Goal: Transaction & Acquisition: Book appointment/travel/reservation

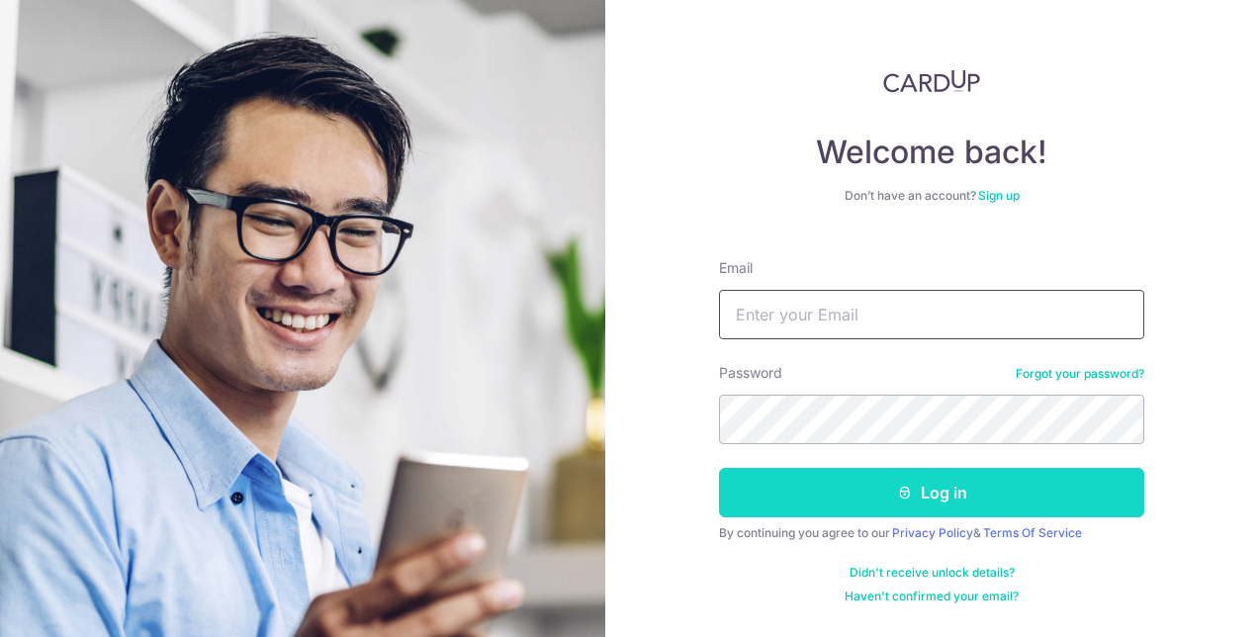
type input "[EMAIL_ADDRESS][DOMAIN_NAME]"
click at [861, 491] on button "Log in" at bounding box center [931, 492] width 425 height 49
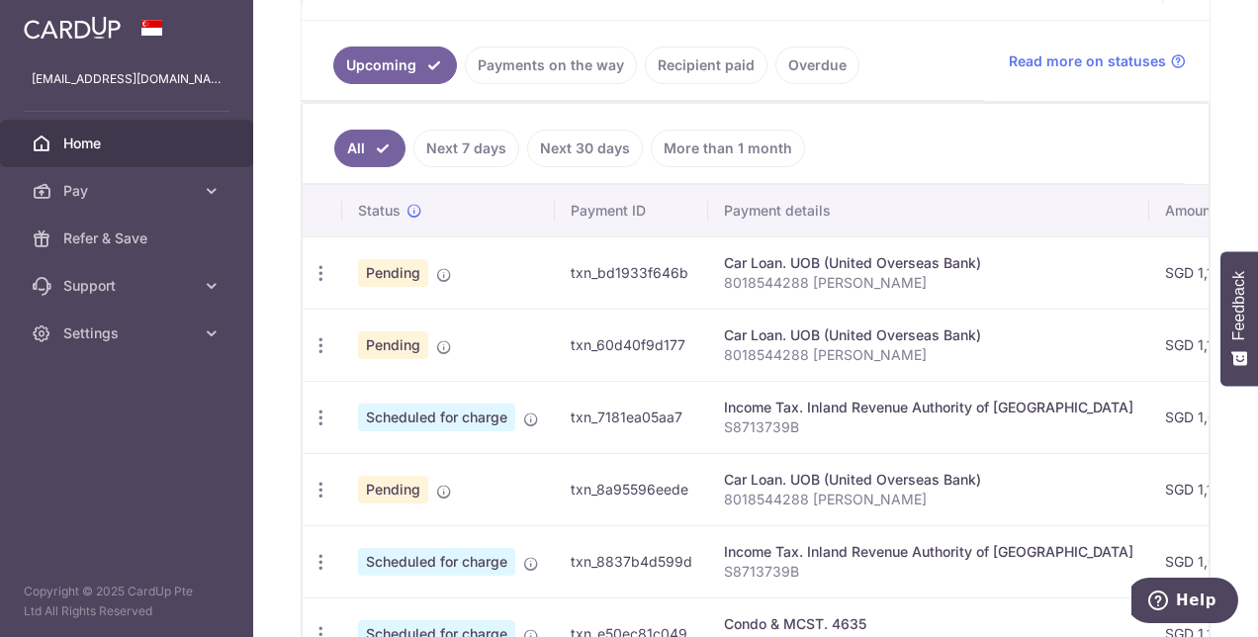
scroll to position [427, 0]
click at [688, 59] on link "Recipient paid" at bounding box center [706, 64] width 123 height 38
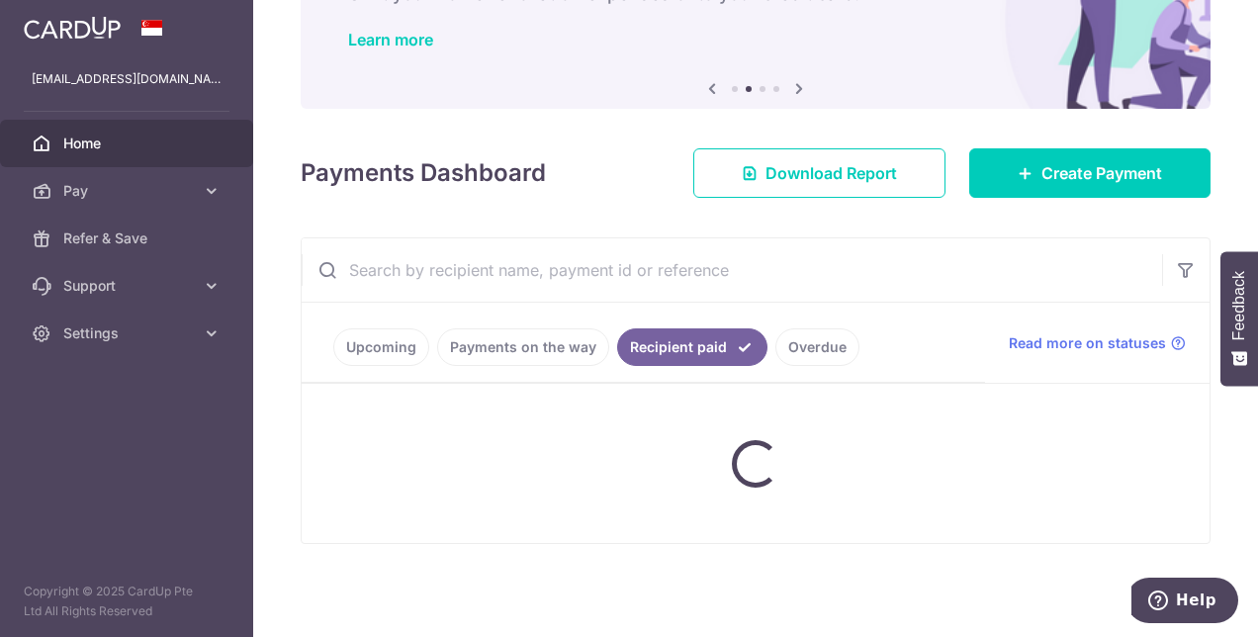
scroll to position [251, 0]
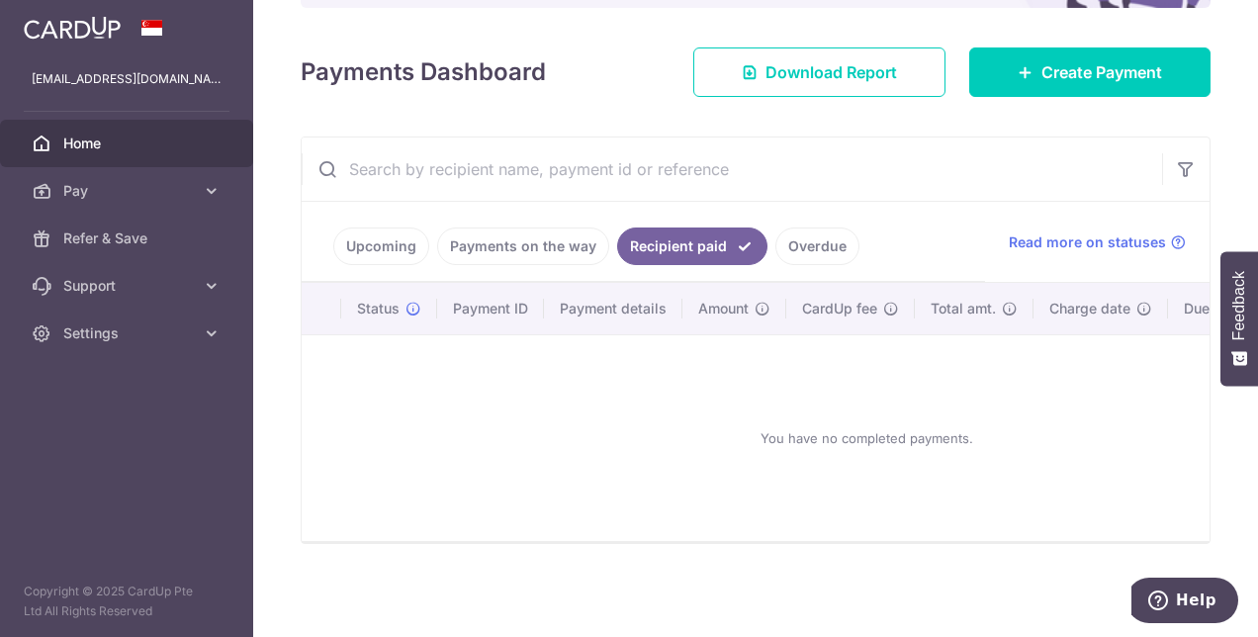
click at [396, 243] on link "Upcoming" at bounding box center [381, 246] width 96 height 38
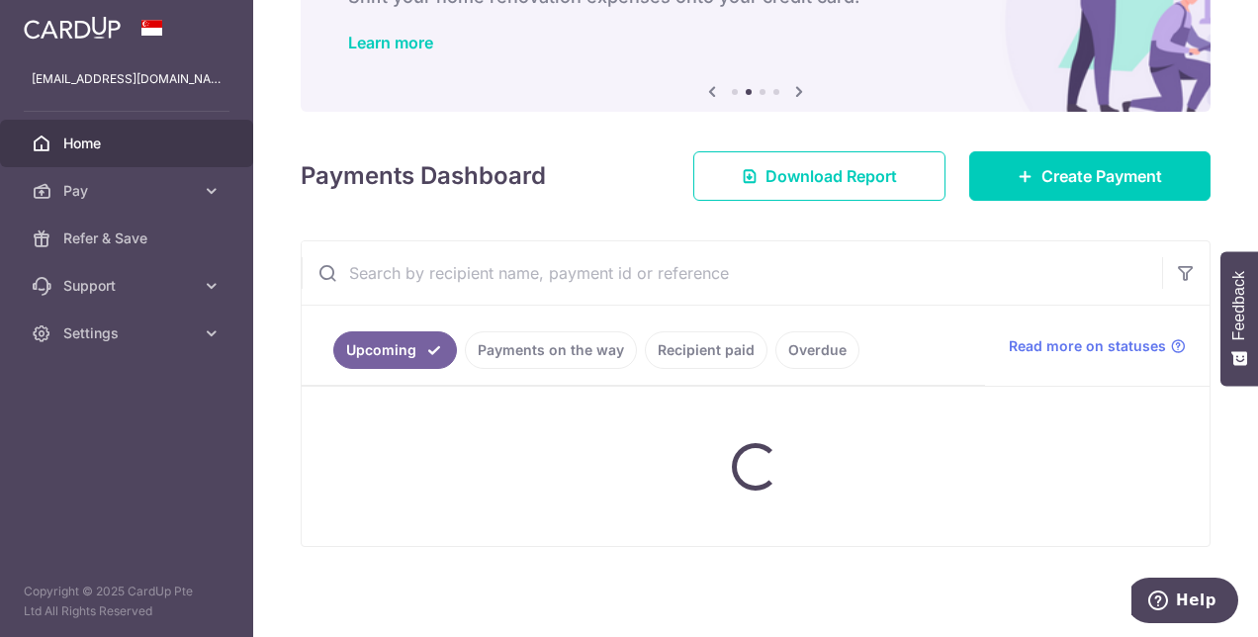
scroll to position [427, 0]
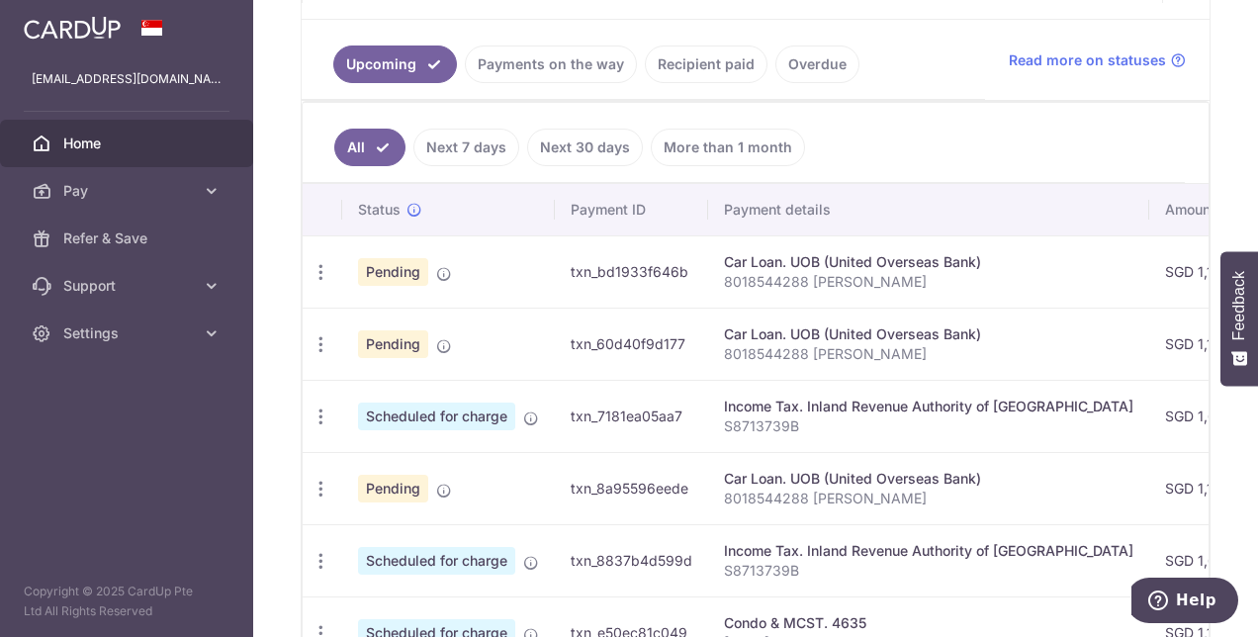
click at [526, 67] on link "Payments on the way" at bounding box center [551, 64] width 172 height 38
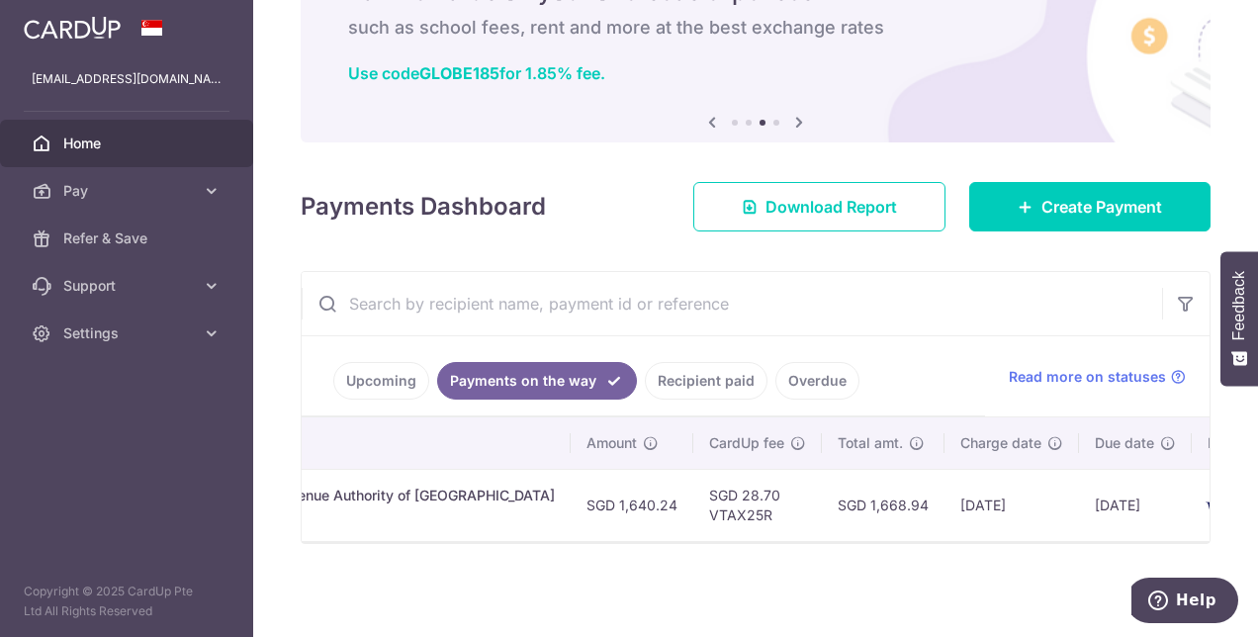
scroll to position [0, 610]
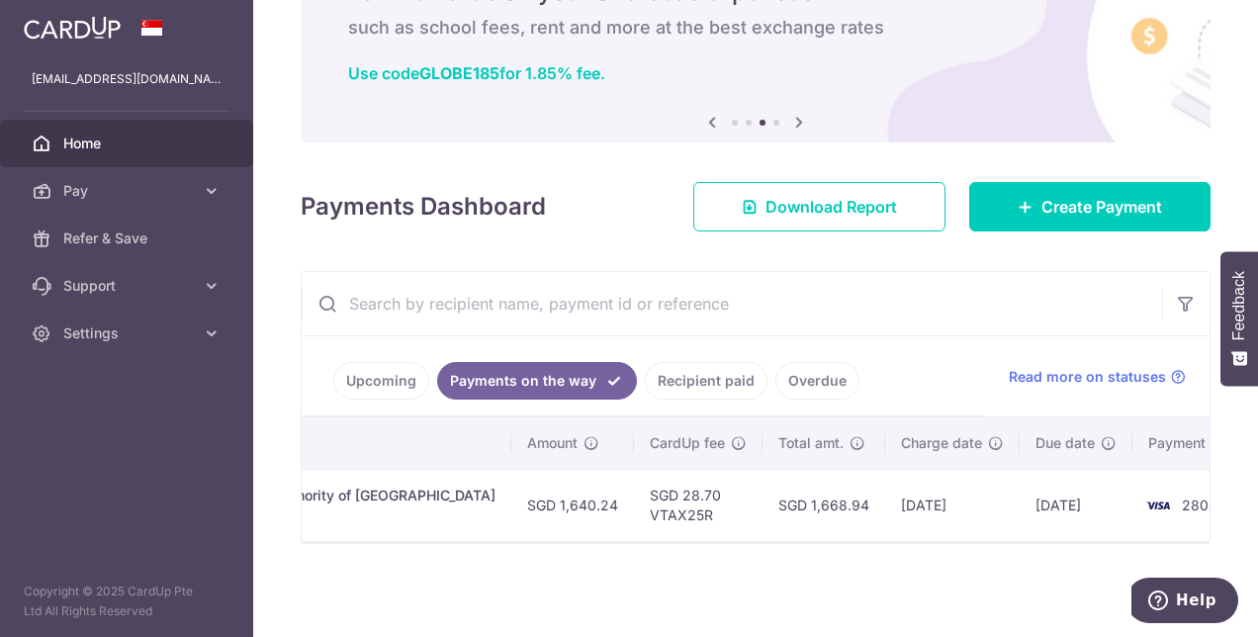
click at [368, 380] on link "Upcoming" at bounding box center [381, 381] width 96 height 38
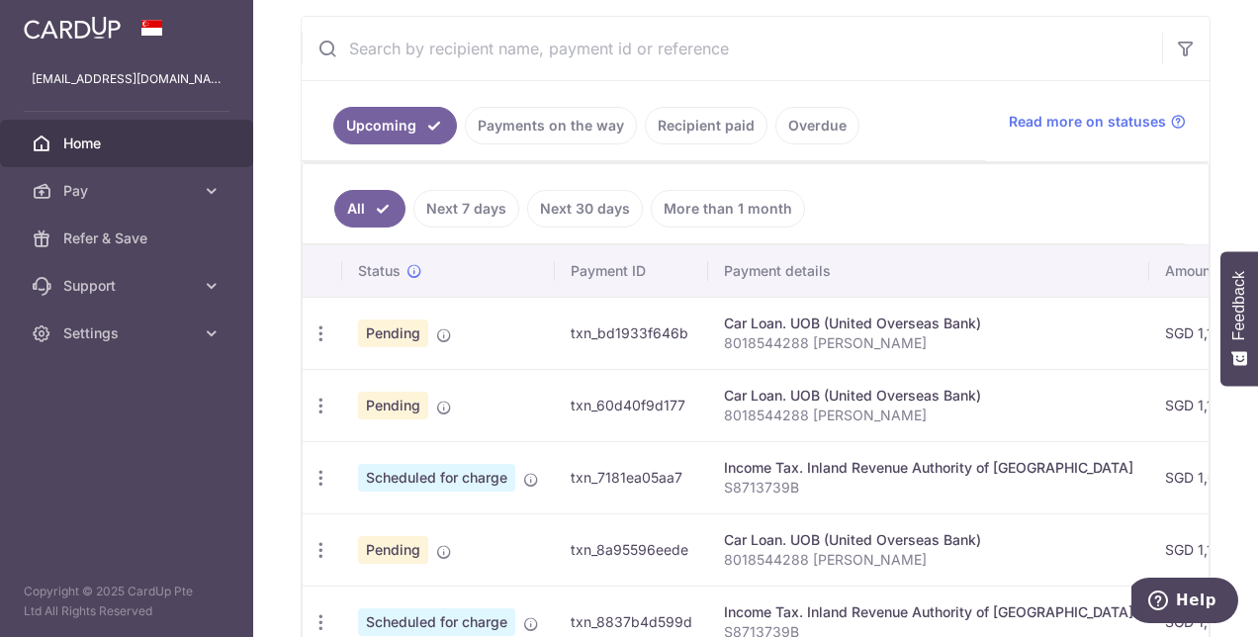
scroll to position [0, 0]
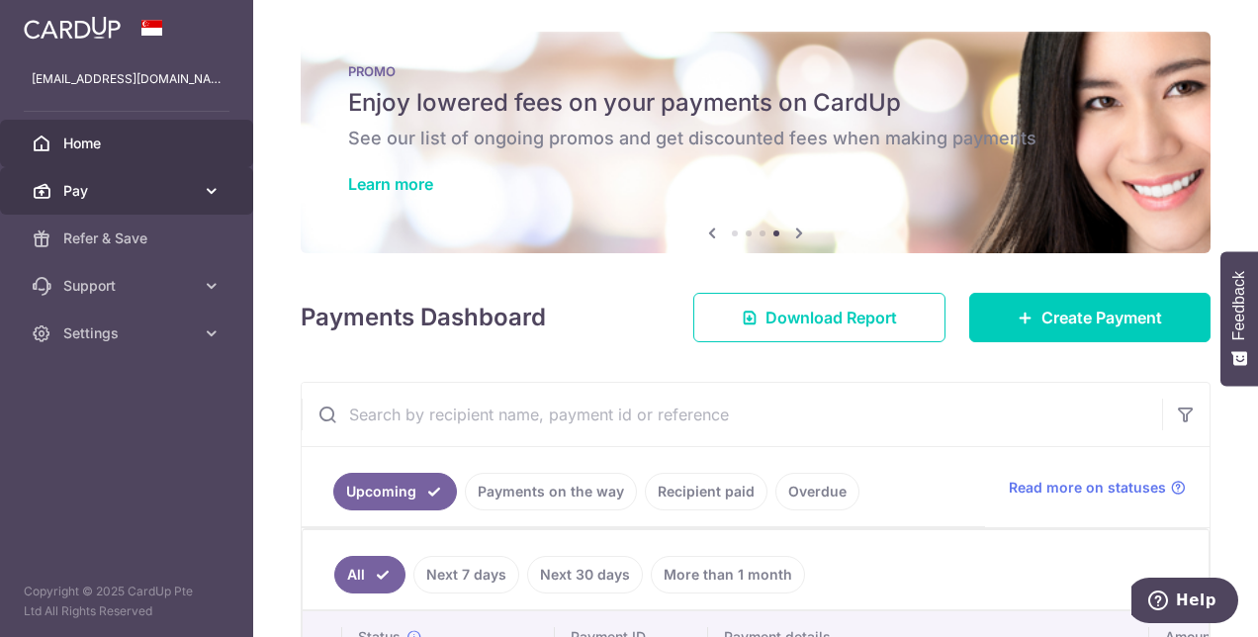
click at [119, 179] on link "Pay" at bounding box center [126, 190] width 253 height 47
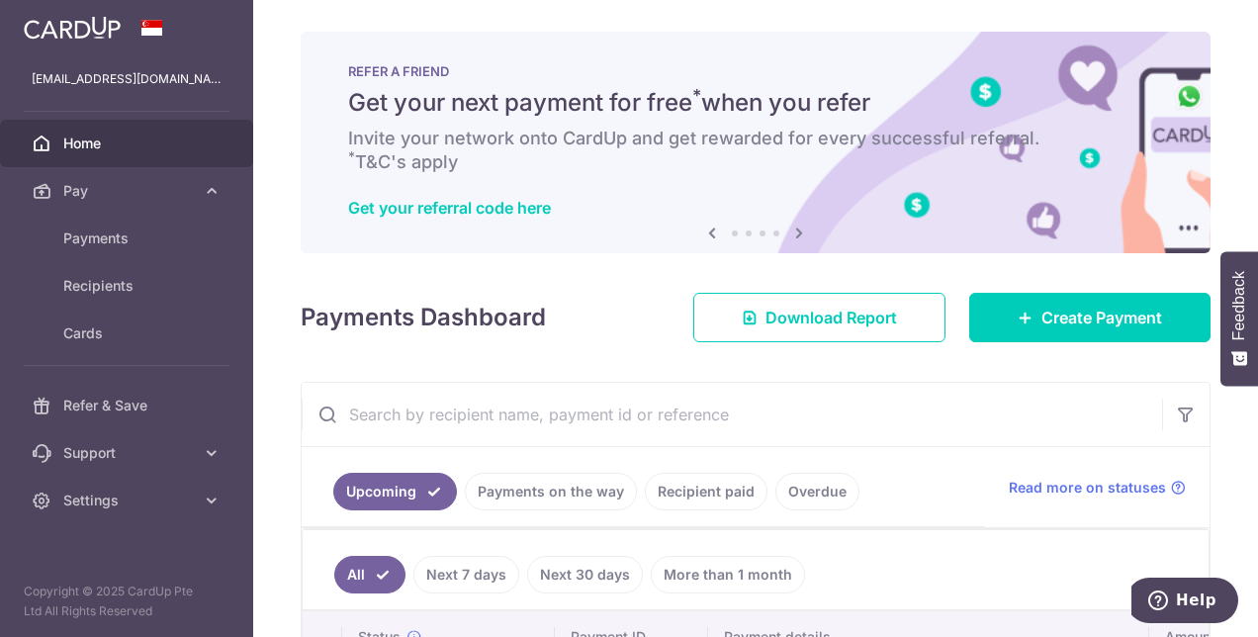
click at [114, 142] on span "Home" at bounding box center [128, 144] width 131 height 20
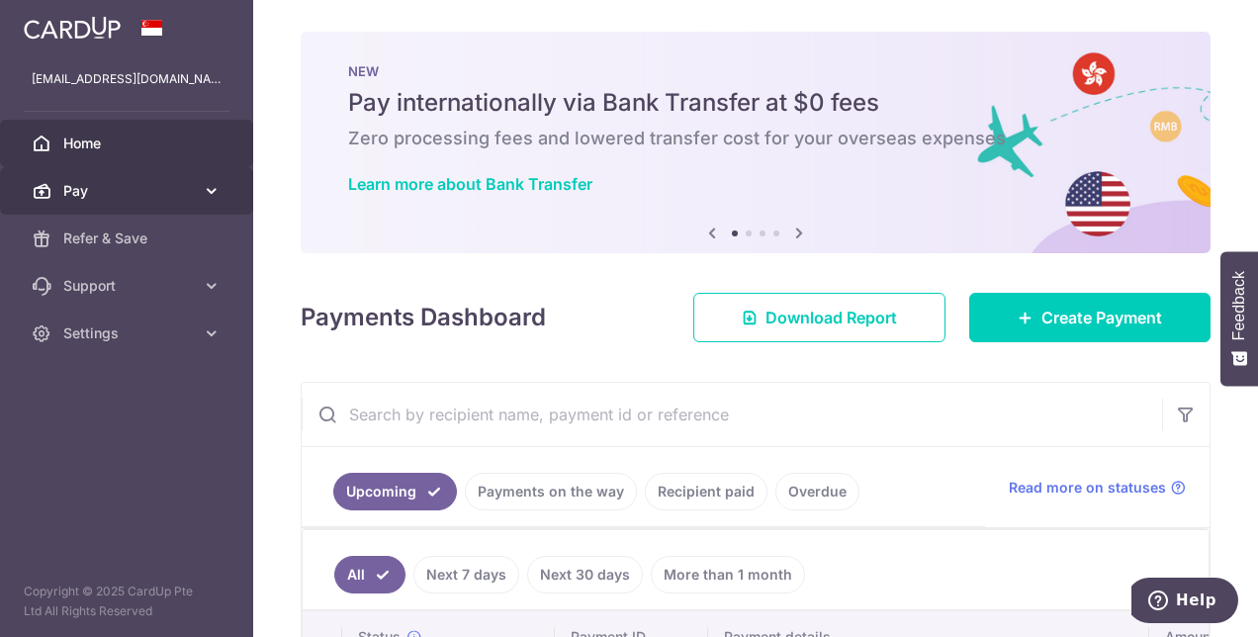
click at [99, 203] on link "Pay" at bounding box center [126, 190] width 253 height 47
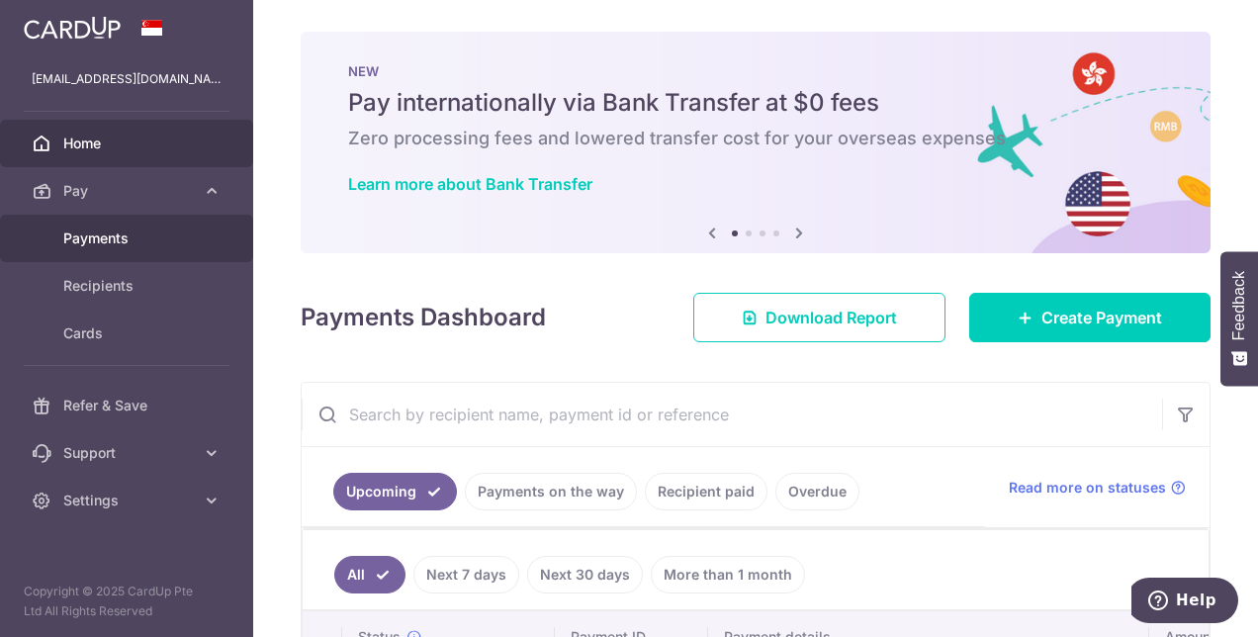
click at [115, 237] on span "Payments" at bounding box center [128, 238] width 131 height 20
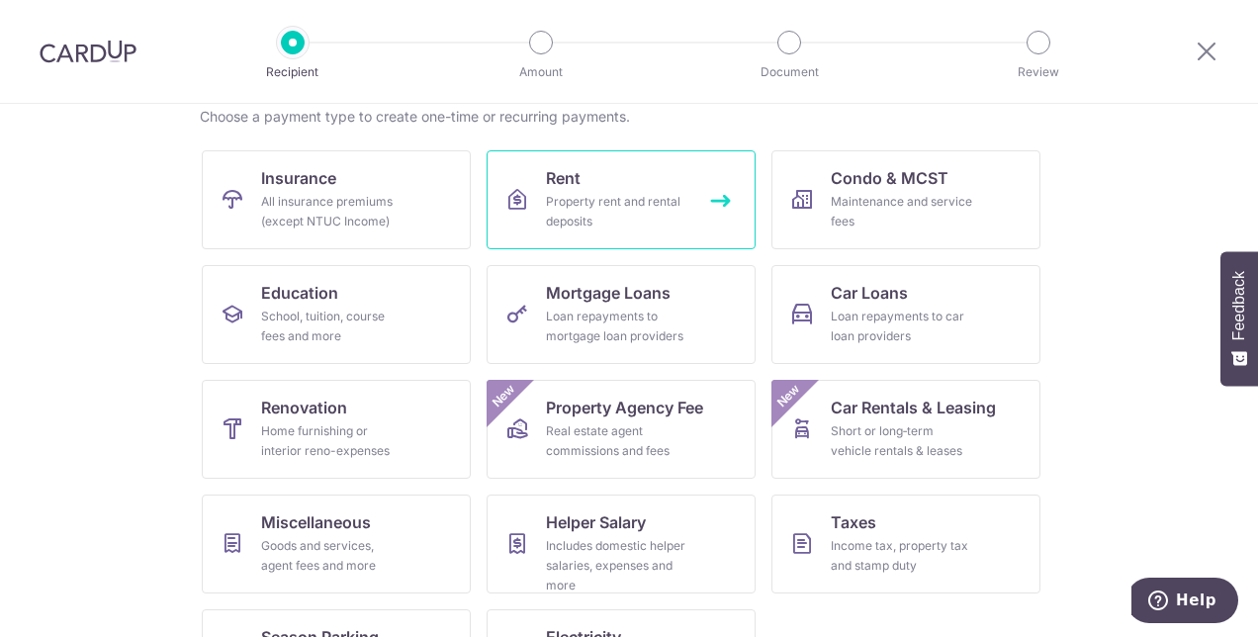
scroll to position [162, 0]
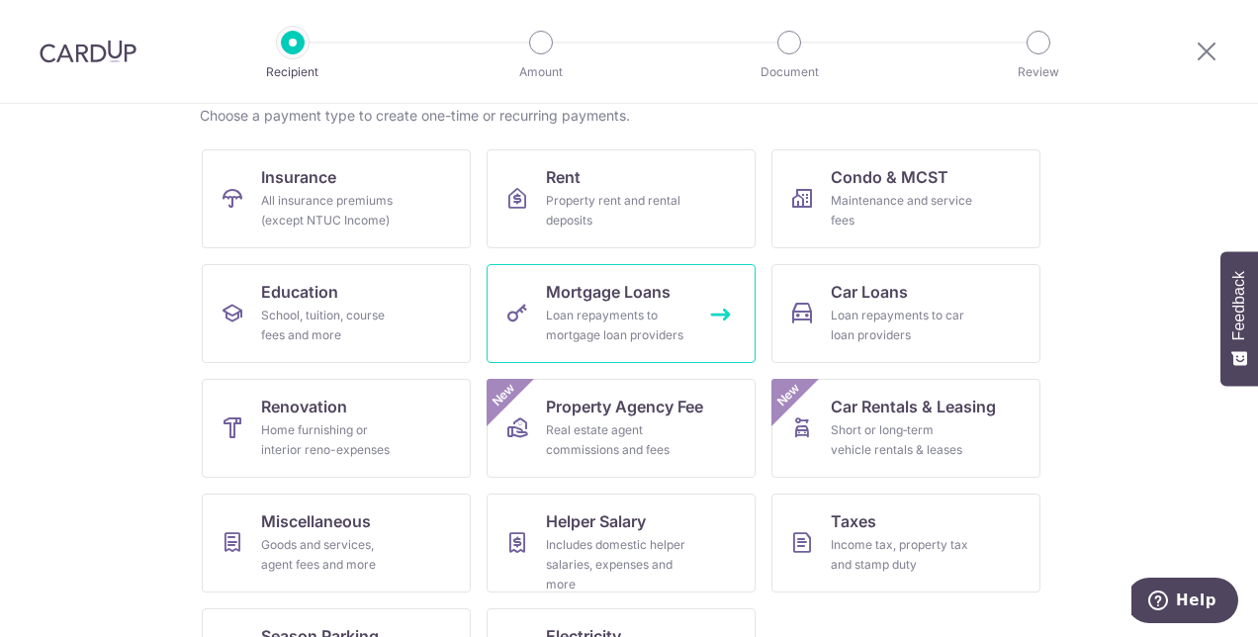
click at [619, 330] on div "Loan repayments to mortgage loan providers" at bounding box center [617, 326] width 142 height 40
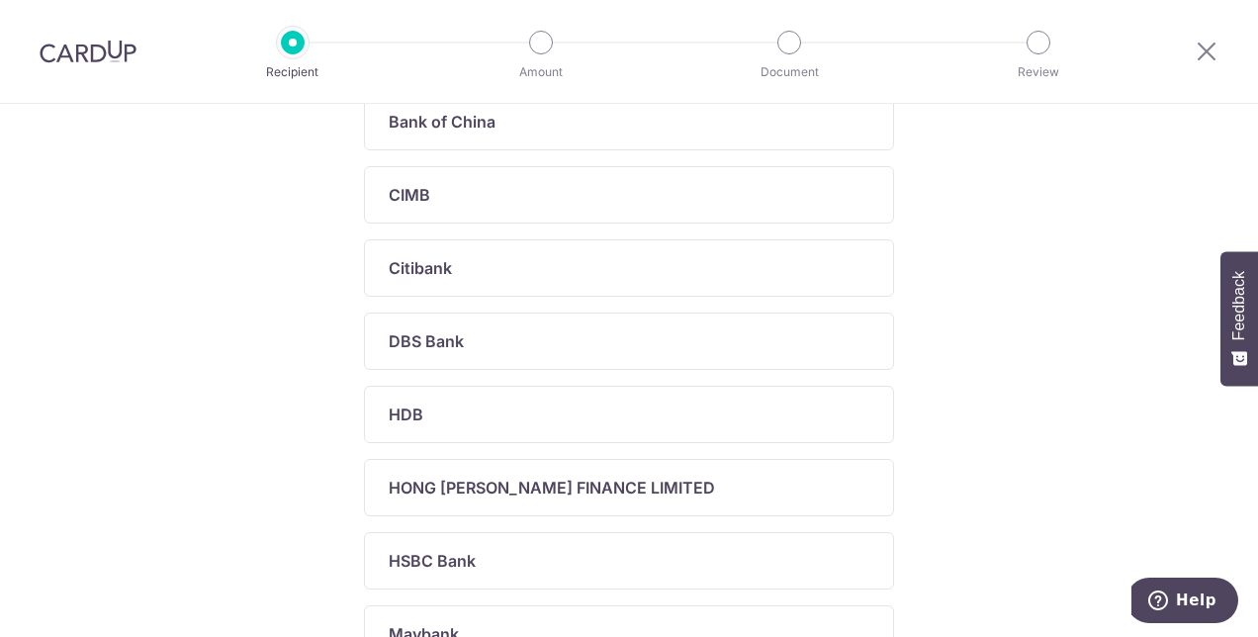
scroll to position [558, 0]
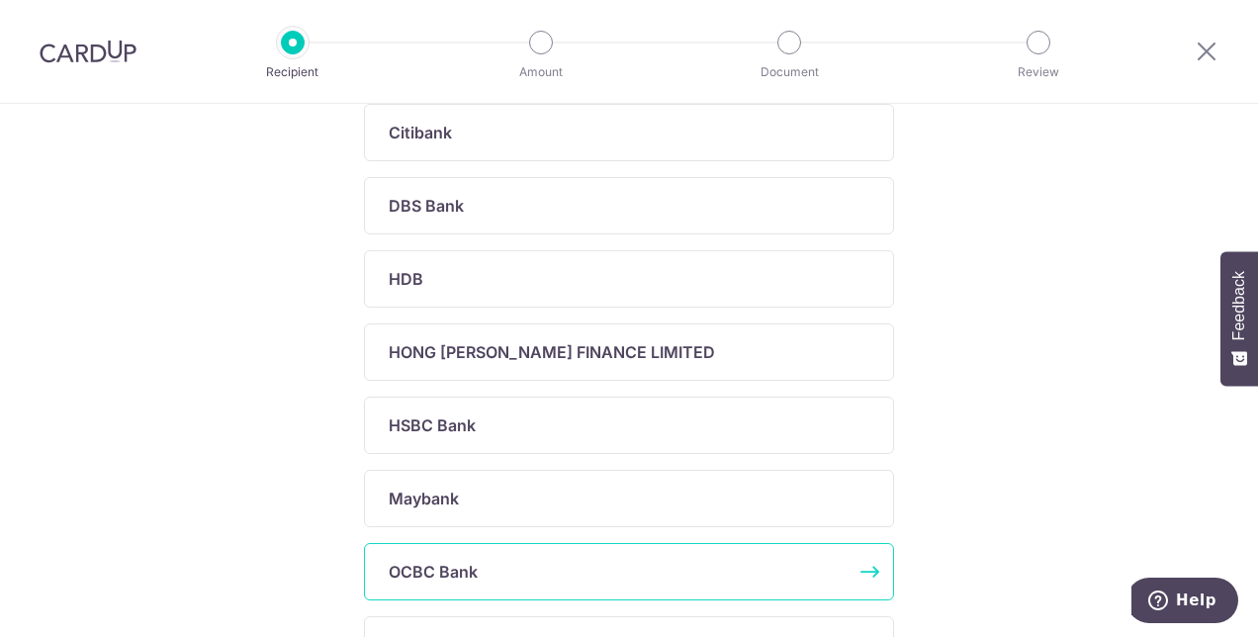
click at [545, 568] on div "OCBC Bank" at bounding box center [617, 572] width 457 height 24
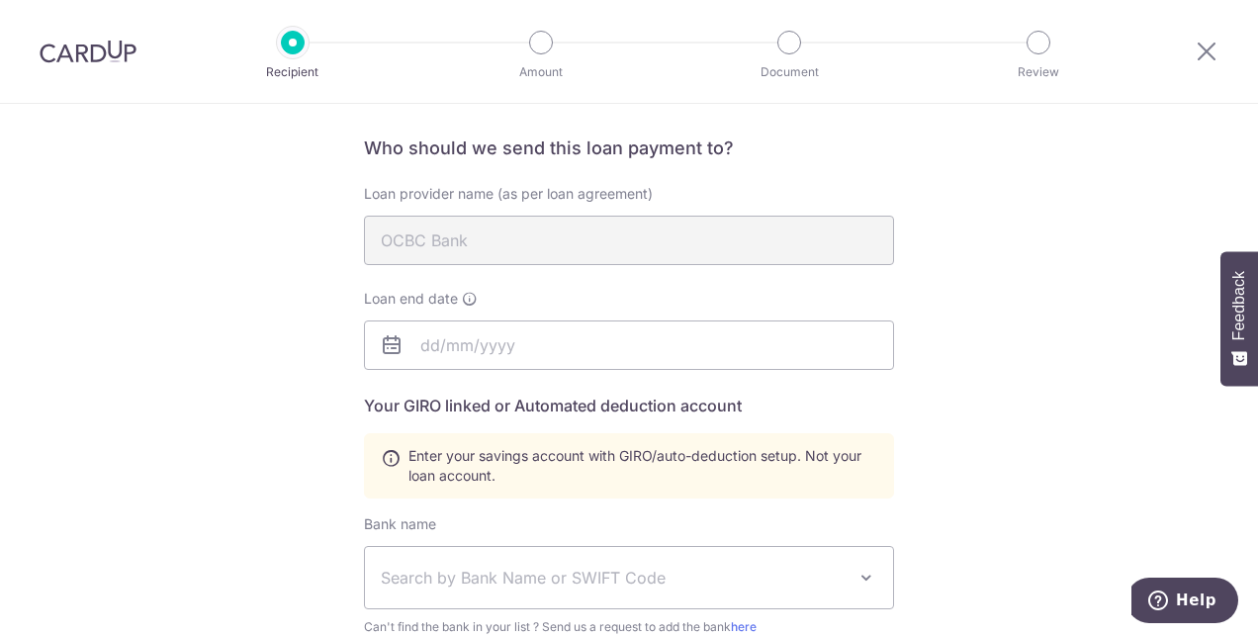
scroll to position [120, 0]
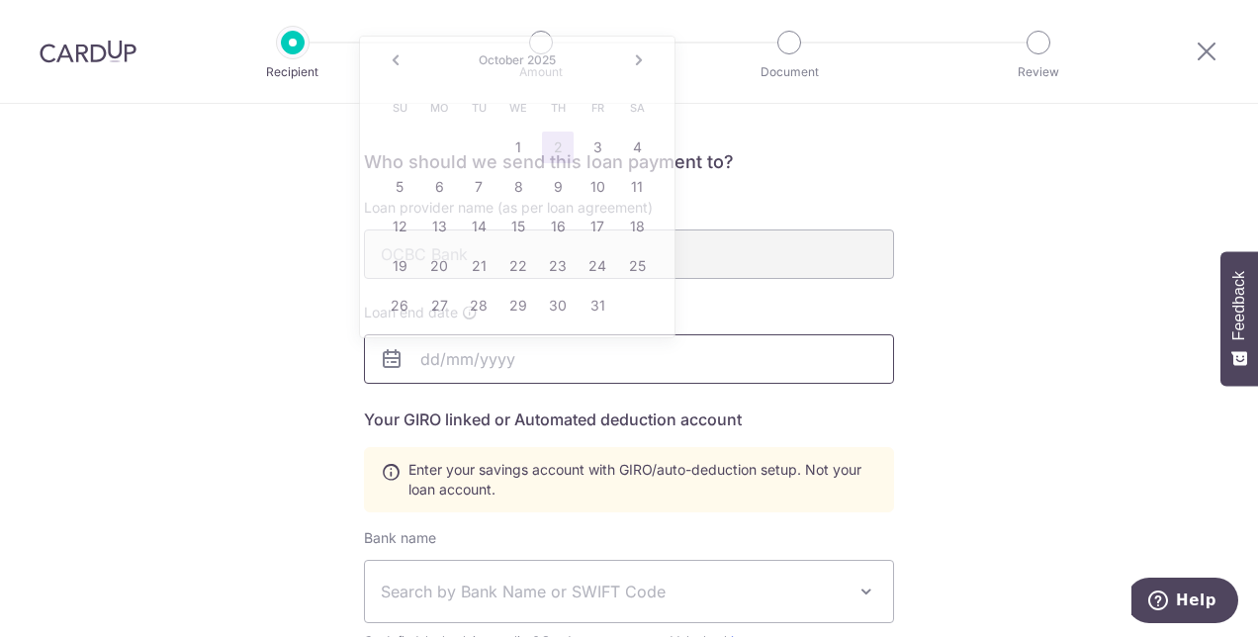
click at [538, 362] on input "text" at bounding box center [629, 358] width 530 height 49
click at [321, 374] on div "Who would you like to pay? Your recipient does not need a CardUp account to rec…" at bounding box center [629, 569] width 1258 height 1171
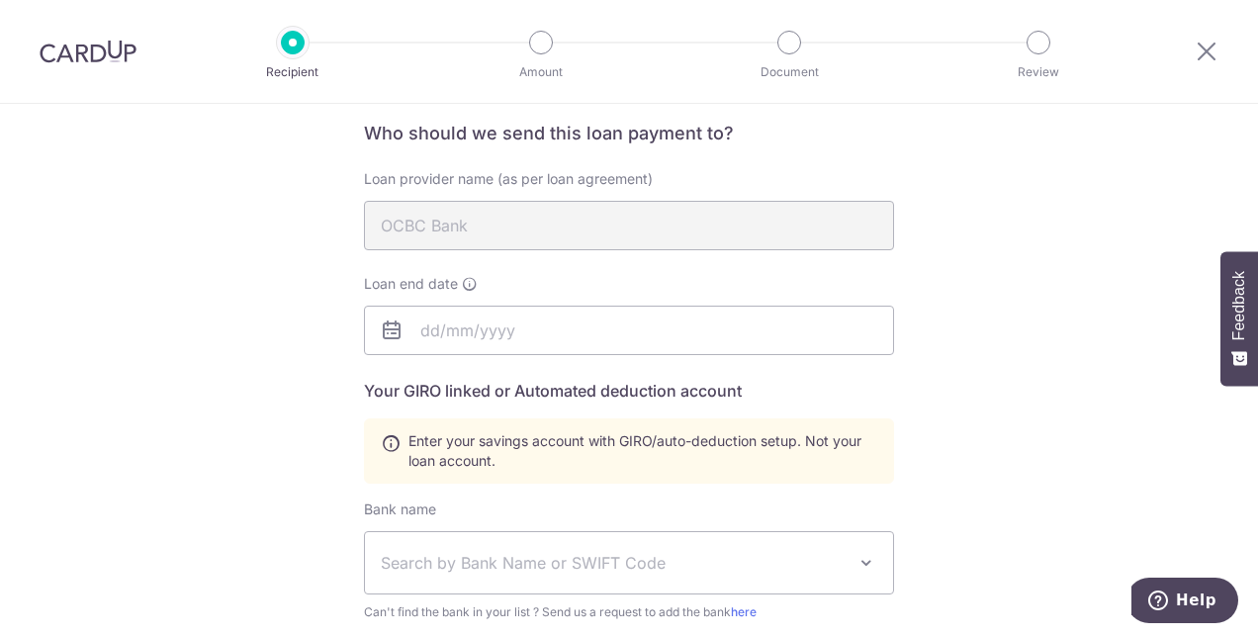
scroll to position [147, 0]
click at [461, 352] on input "text" at bounding box center [629, 331] width 530 height 49
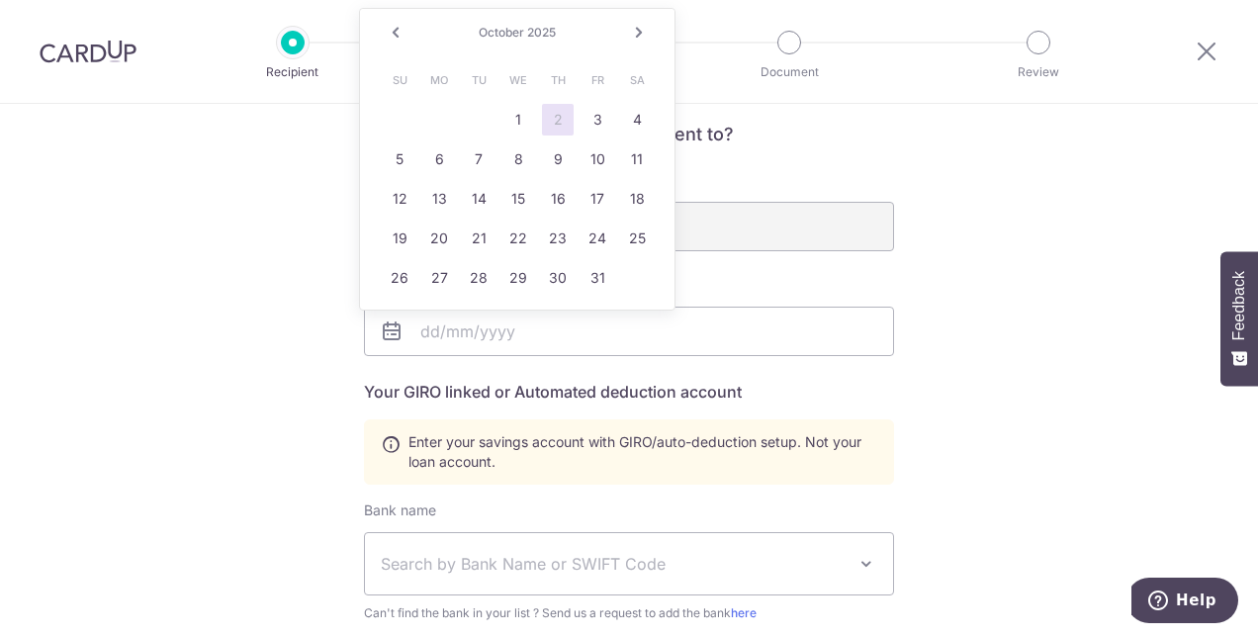
click at [295, 402] on div "Who would you like to pay? Your recipient does not need a CardUp account to rec…" at bounding box center [629, 541] width 1258 height 1171
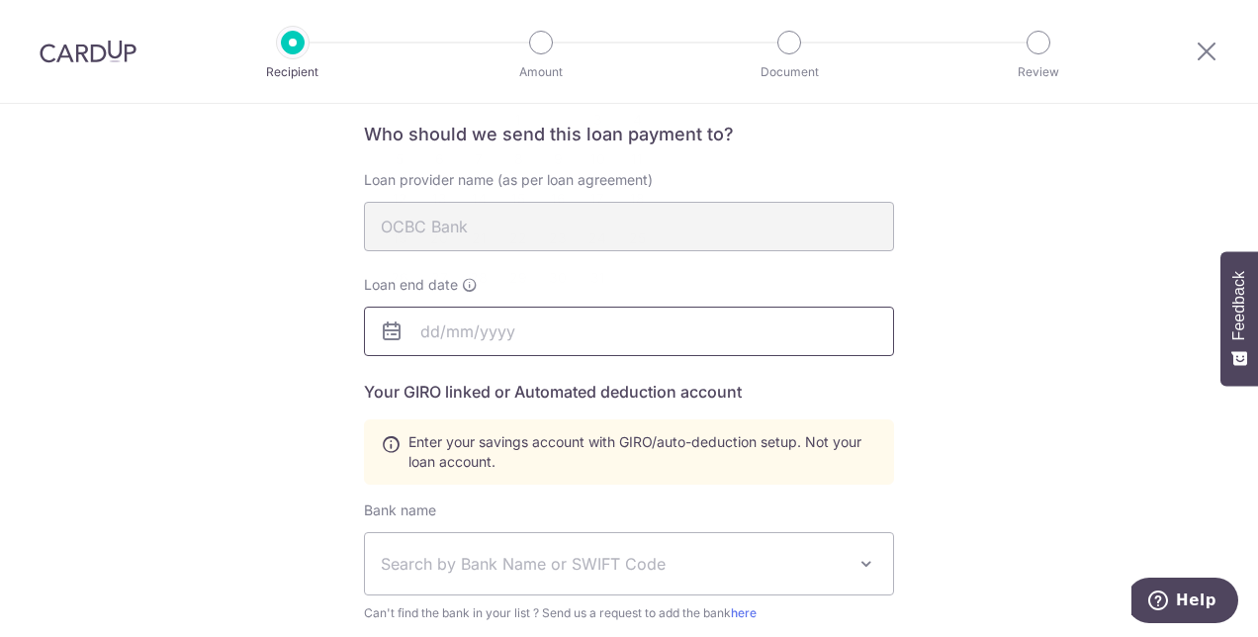
click at [471, 334] on input "text" at bounding box center [629, 331] width 530 height 49
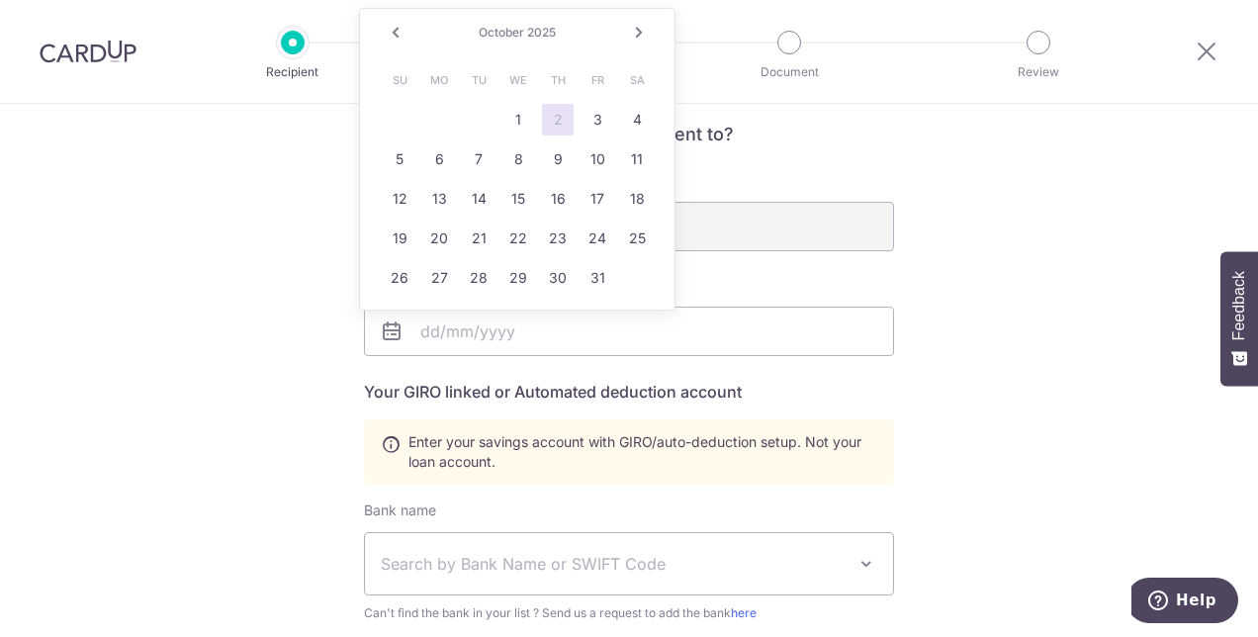
click at [640, 34] on link "Next" at bounding box center [639, 33] width 24 height 24
click at [439, 122] on link "1" at bounding box center [439, 120] width 32 height 32
type input "12/01/2025"
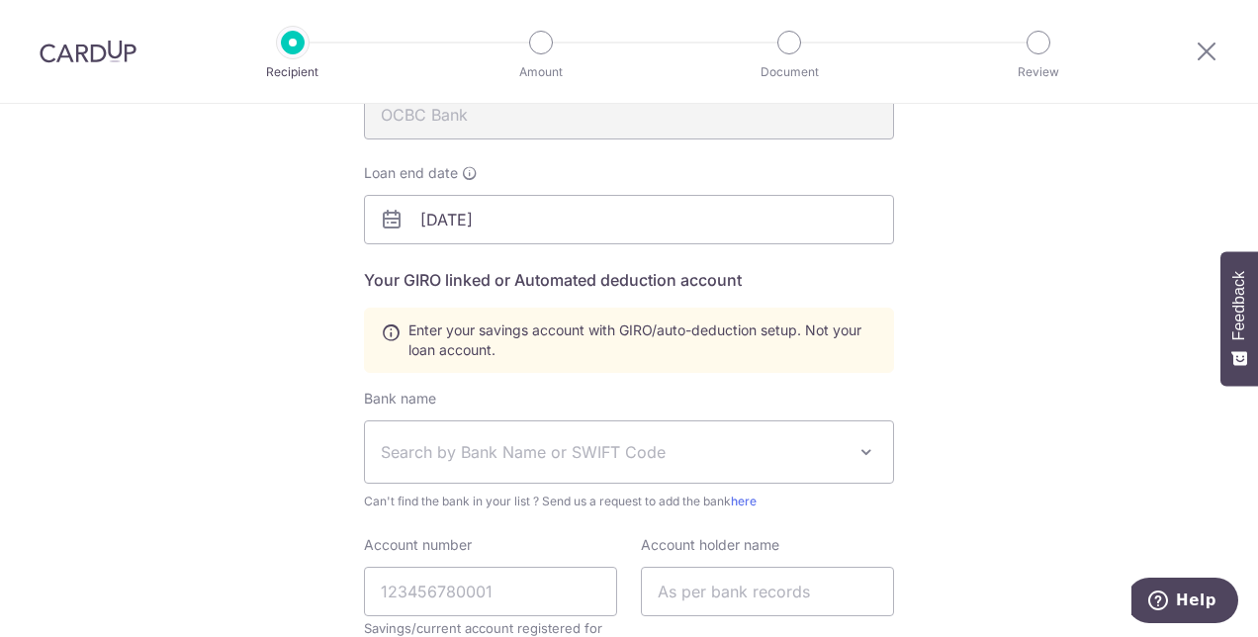
scroll to position [260, 0]
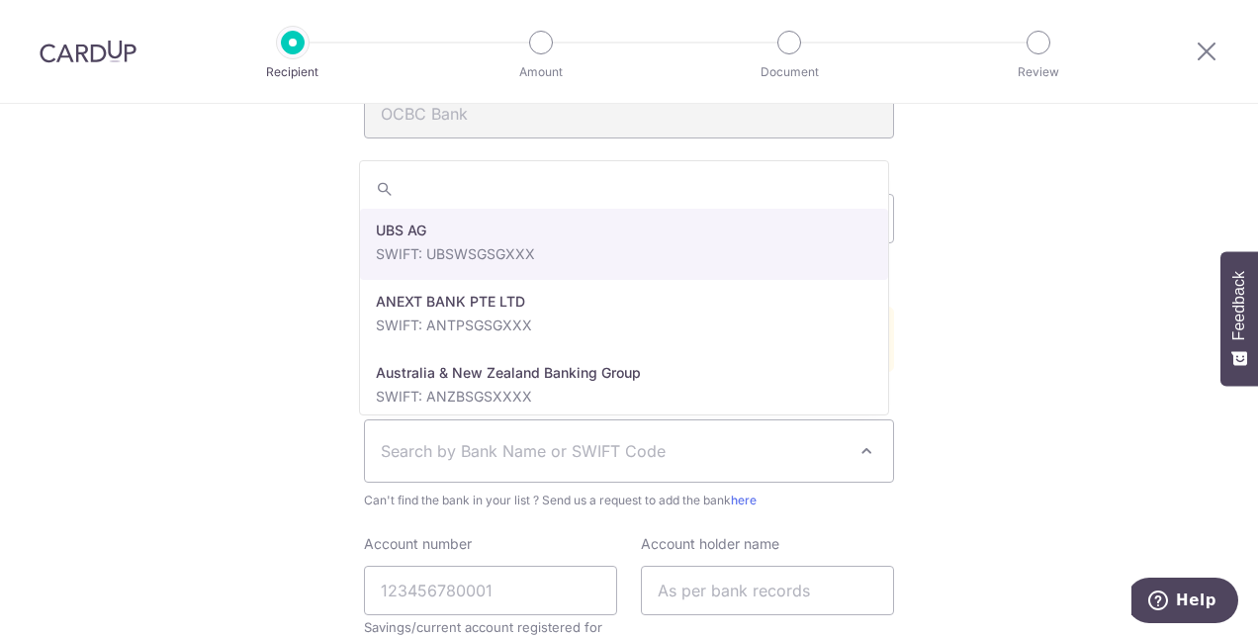
click at [441, 443] on span "Search by Bank Name or SWIFT Code" at bounding box center [613, 451] width 465 height 24
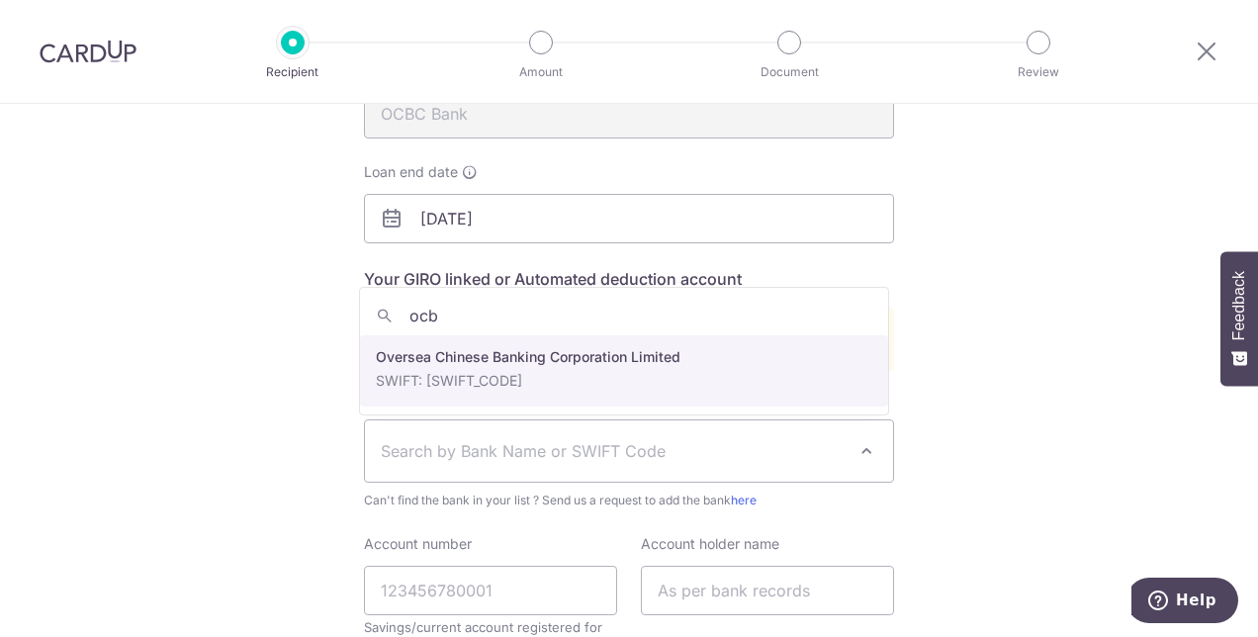
type input "ocb"
select select "12"
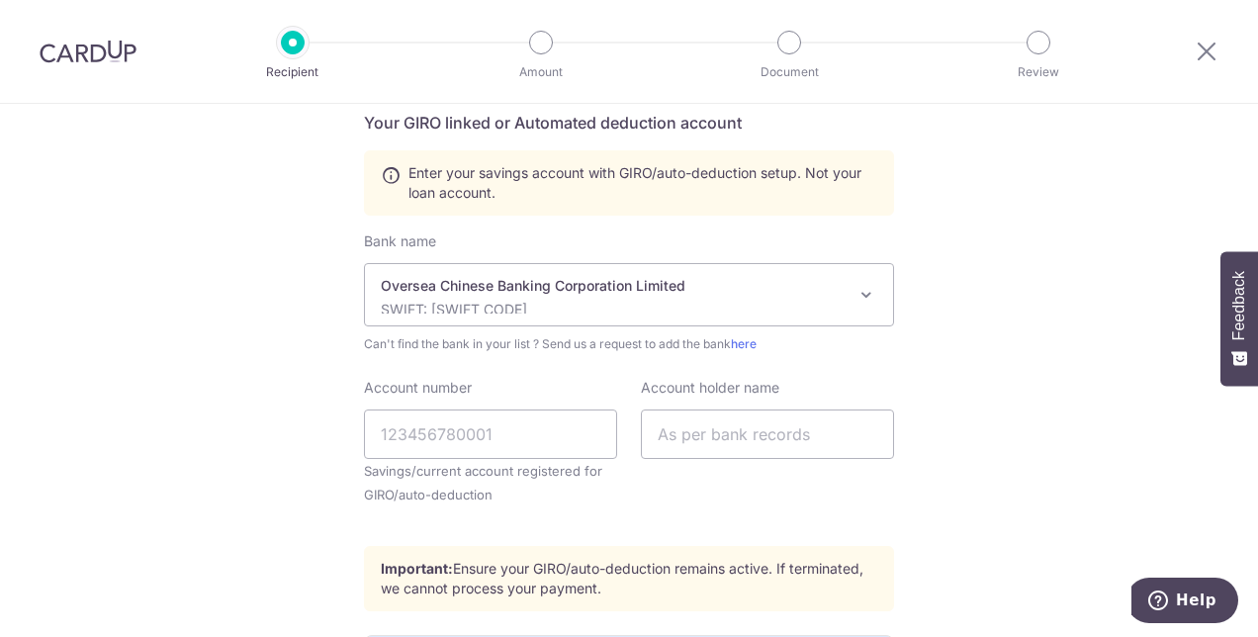
scroll to position [417, 0]
click at [453, 437] on input "Account number" at bounding box center [490, 432] width 253 height 49
type input "624400966001"
click at [707, 431] on input "text" at bounding box center [767, 432] width 253 height 49
type input "Quek Chee Weng Alvin"
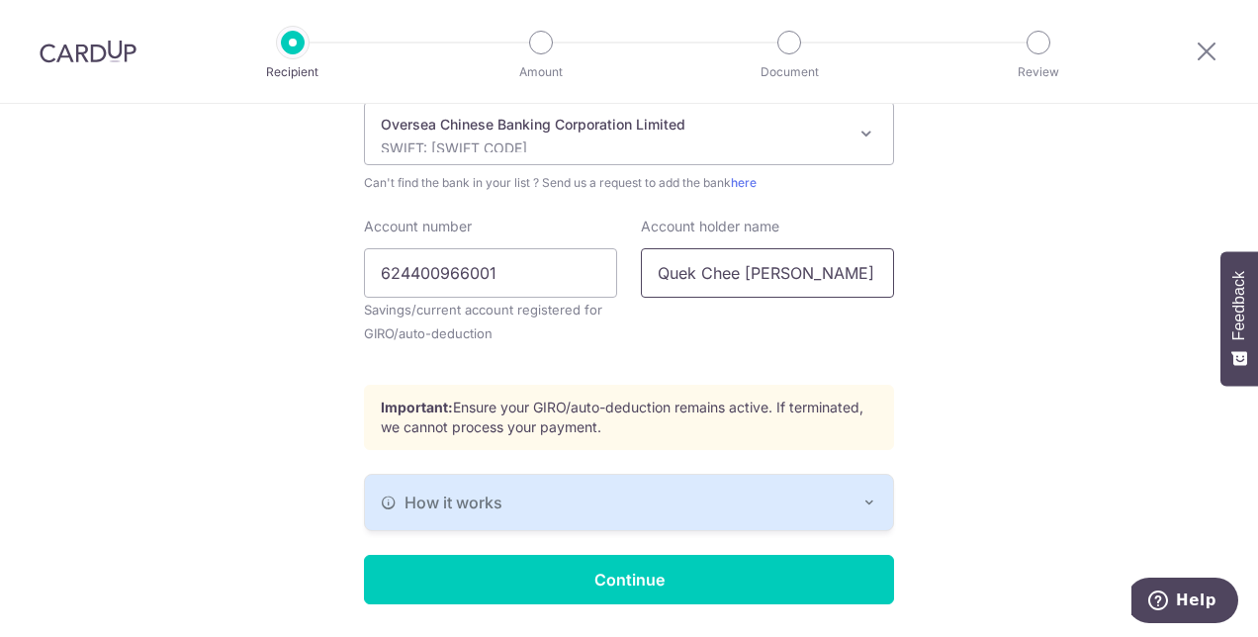
scroll to position [635, 0]
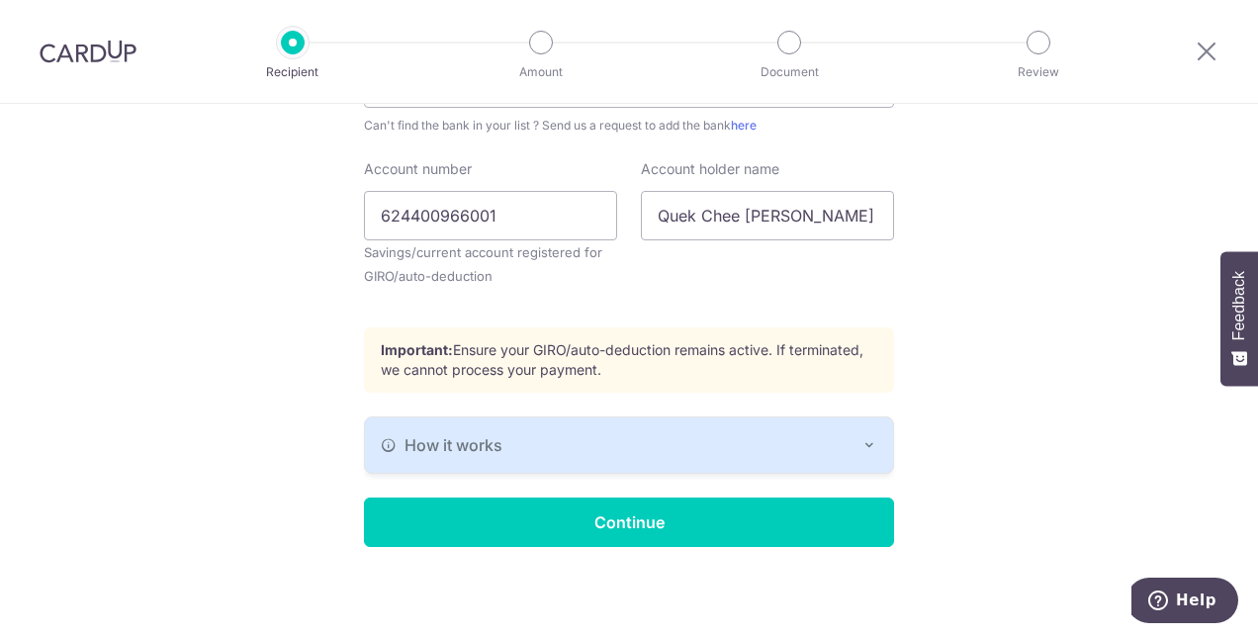
click at [398, 460] on button "How it works" at bounding box center [629, 444] width 528 height 55
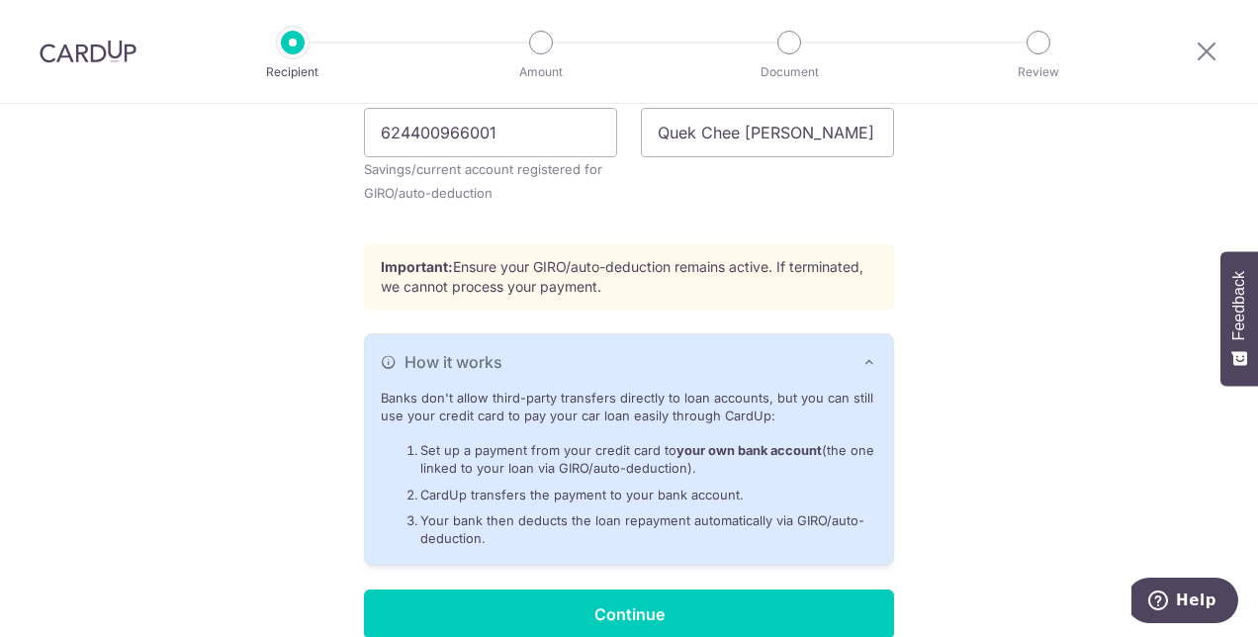
scroll to position [809, 0]
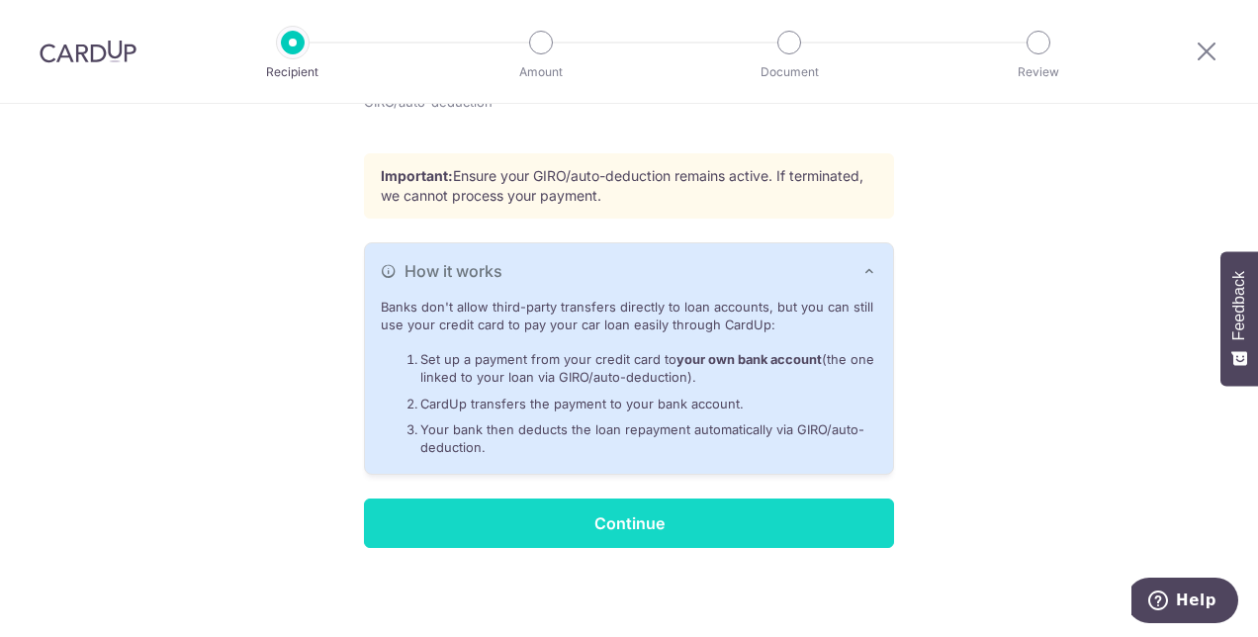
click at [461, 525] on input "Continue" at bounding box center [629, 522] width 530 height 49
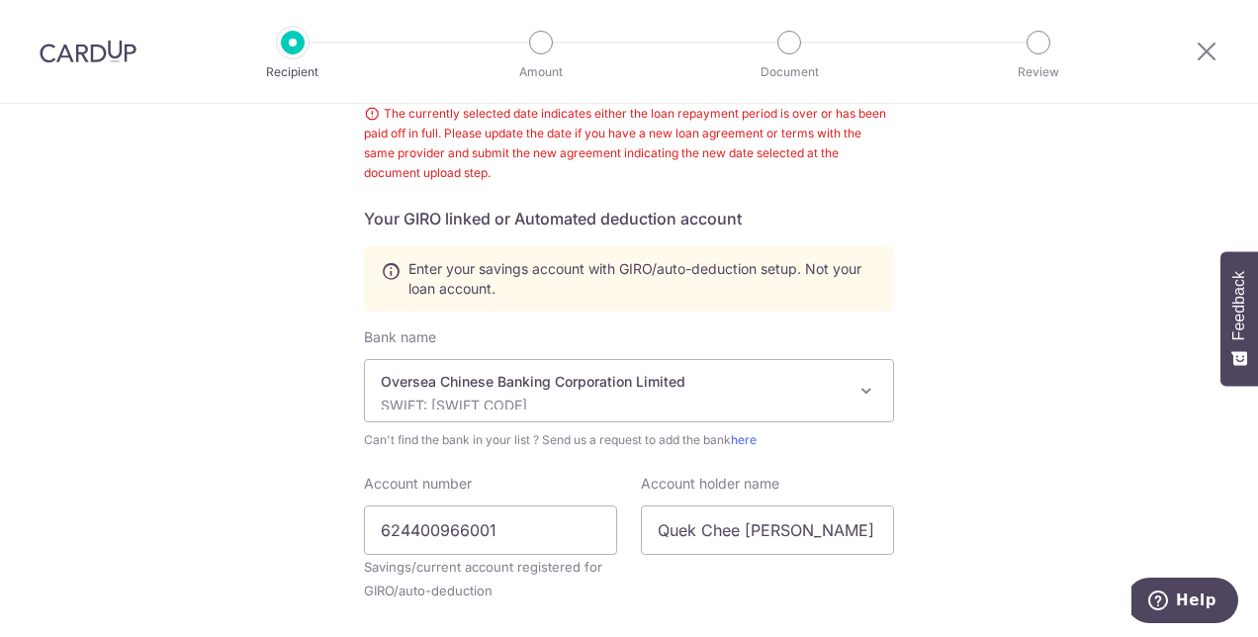
scroll to position [214, 0]
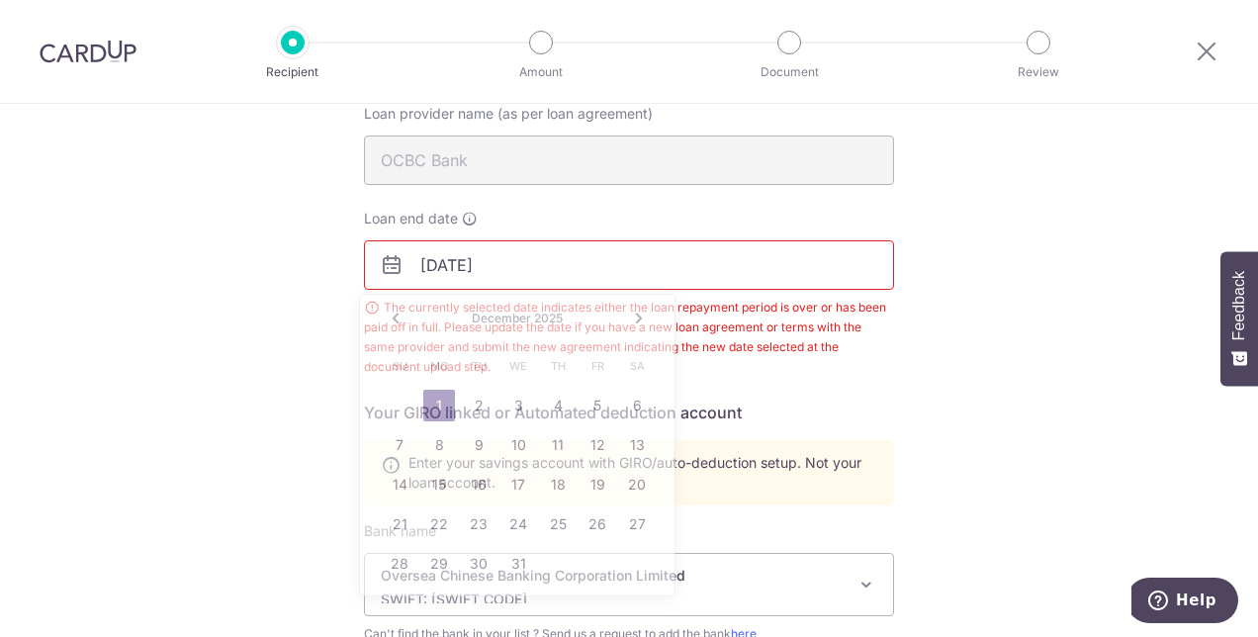
click at [494, 277] on input "[DATE]" at bounding box center [629, 264] width 530 height 49
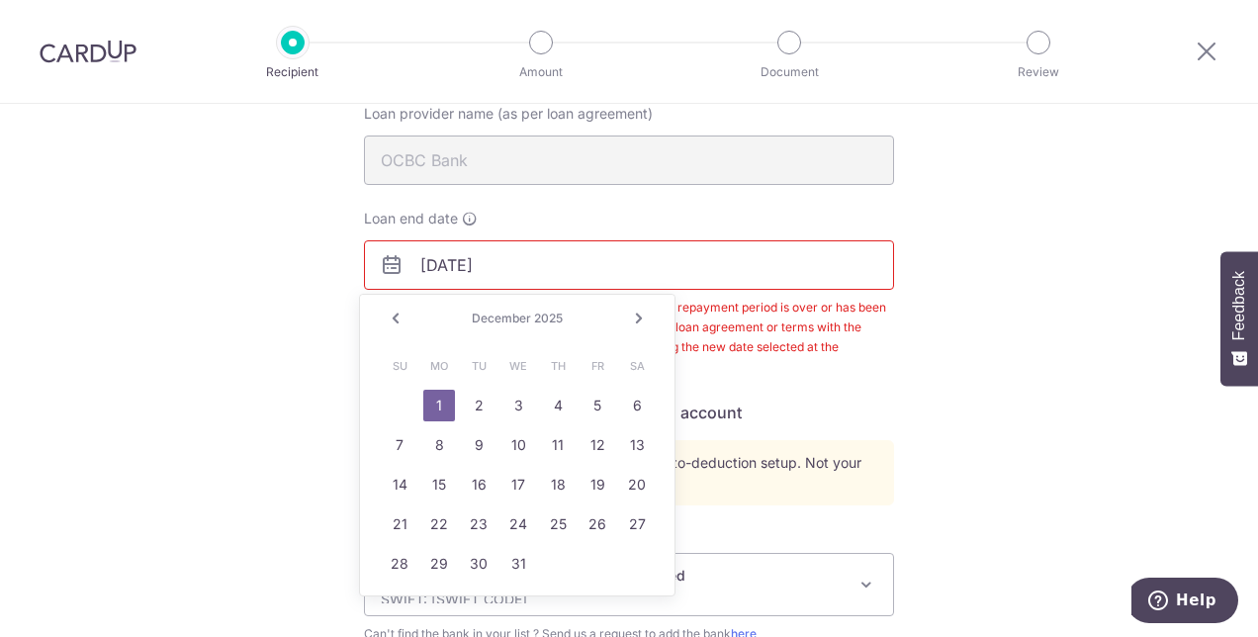
click at [494, 277] on input "[DATE]" at bounding box center [629, 264] width 530 height 49
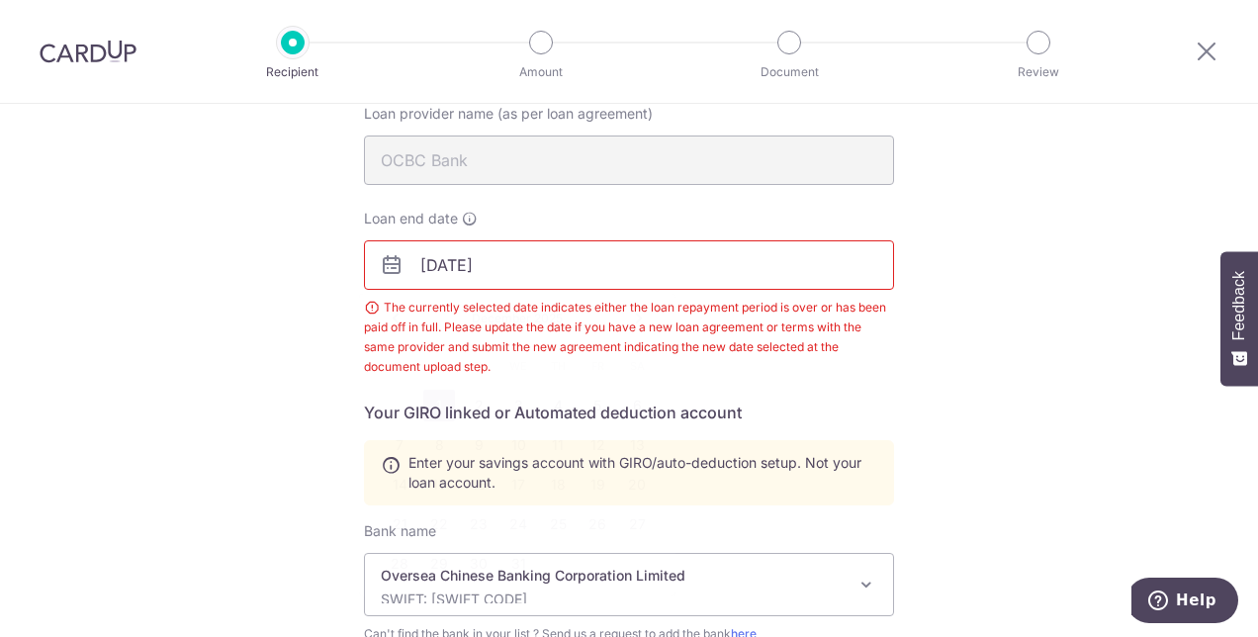
click at [291, 318] on div "Who would you like to pay? Your recipient does not need a CardUp account to rec…" at bounding box center [629, 519] width 1258 height 1258
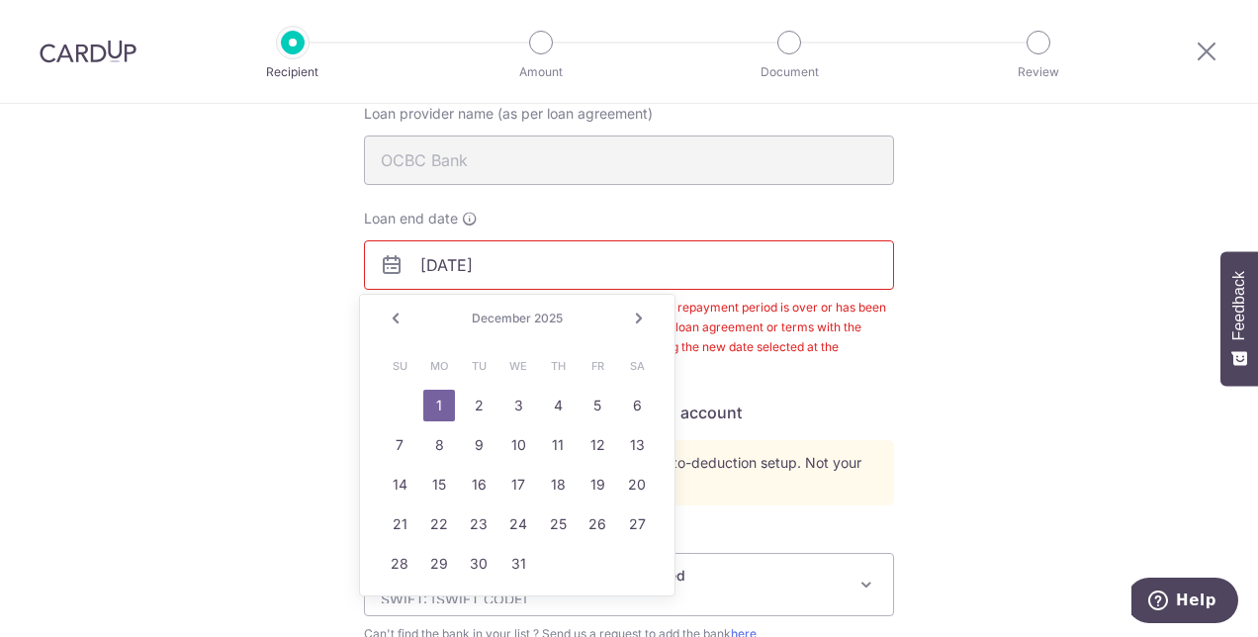
click at [518, 271] on input "12/01/2025" at bounding box center [629, 264] width 530 height 49
click at [643, 321] on link "Next" at bounding box center [639, 319] width 24 height 24
click at [651, 476] on link "21" at bounding box center [637, 485] width 32 height 32
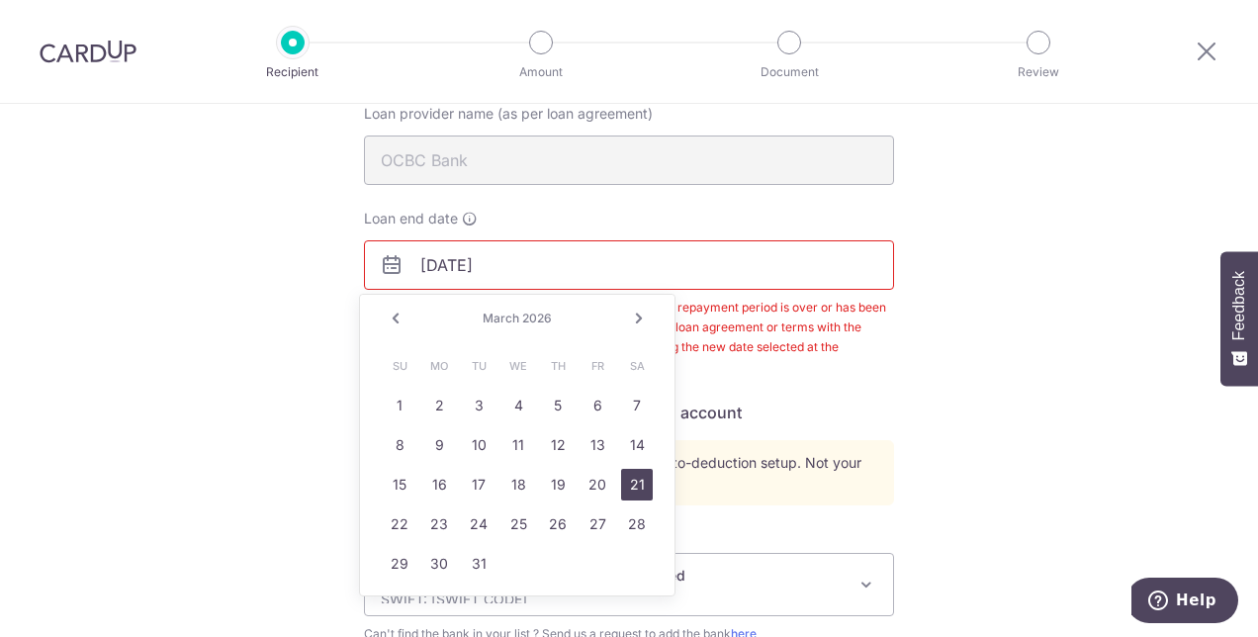
type input "03/21/2026"
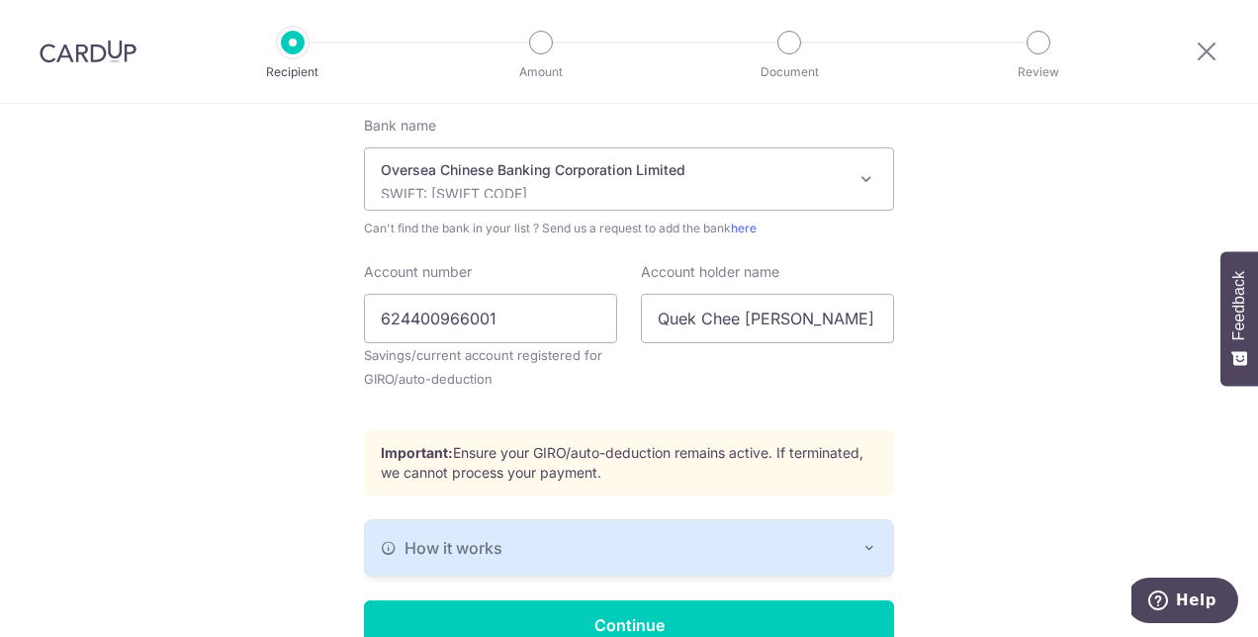
scroll to position [722, 0]
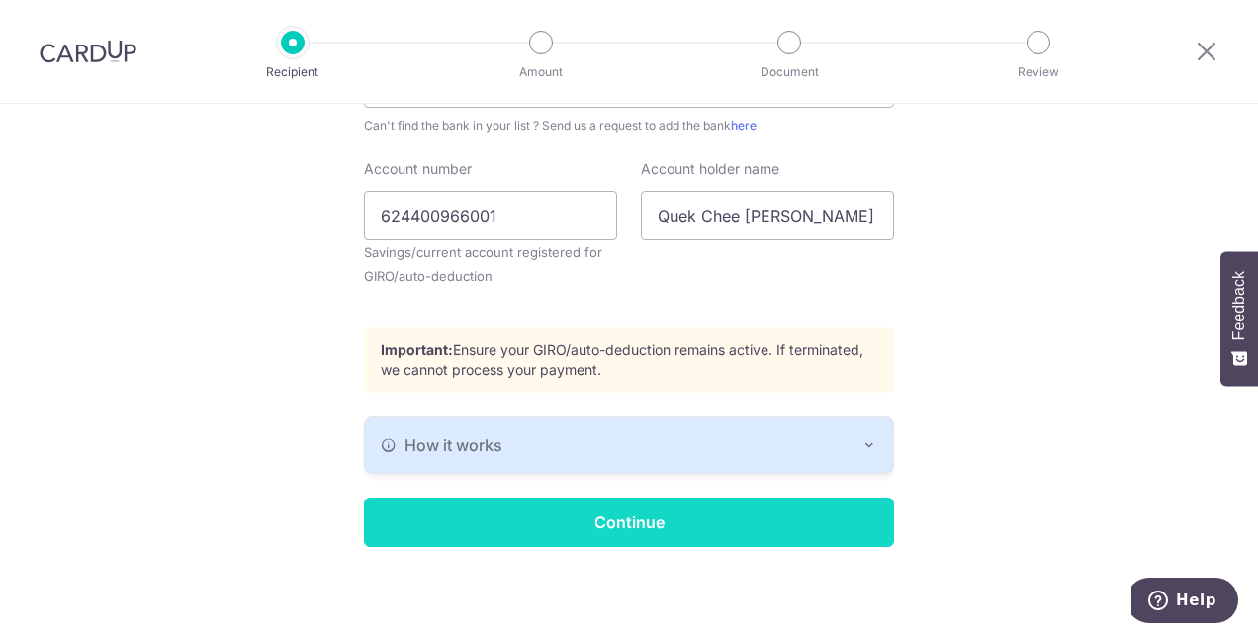
click at [486, 517] on input "Continue" at bounding box center [629, 522] width 530 height 49
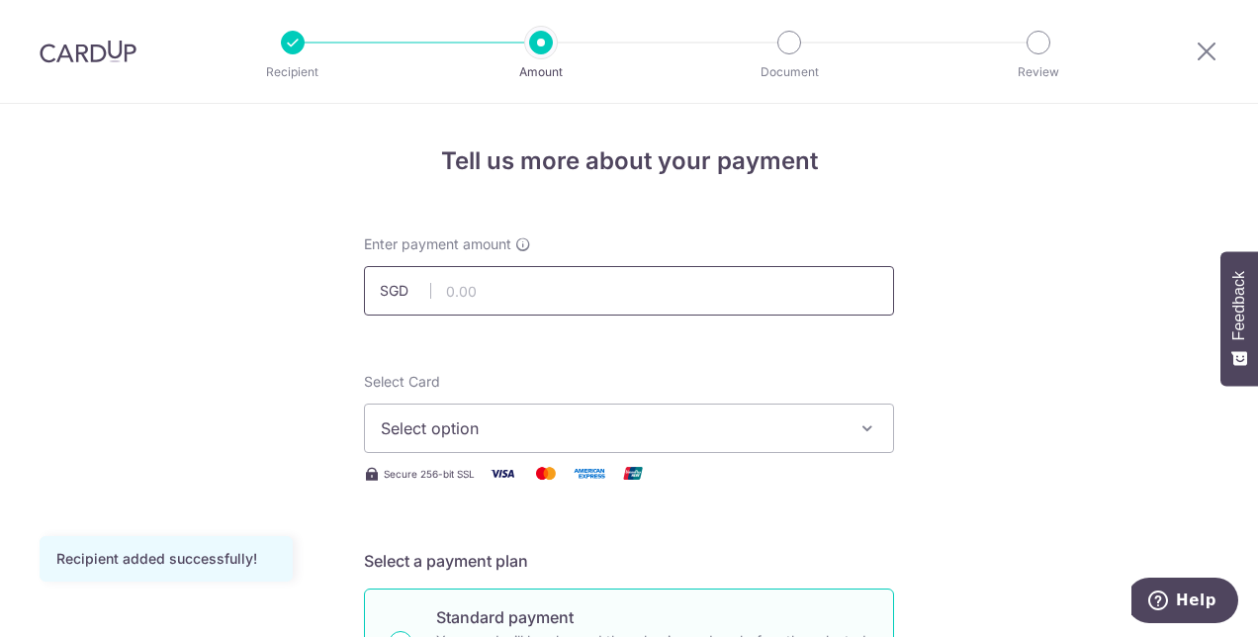
click at [511, 294] on input "text" at bounding box center [629, 290] width 530 height 49
type input "1,500.00"
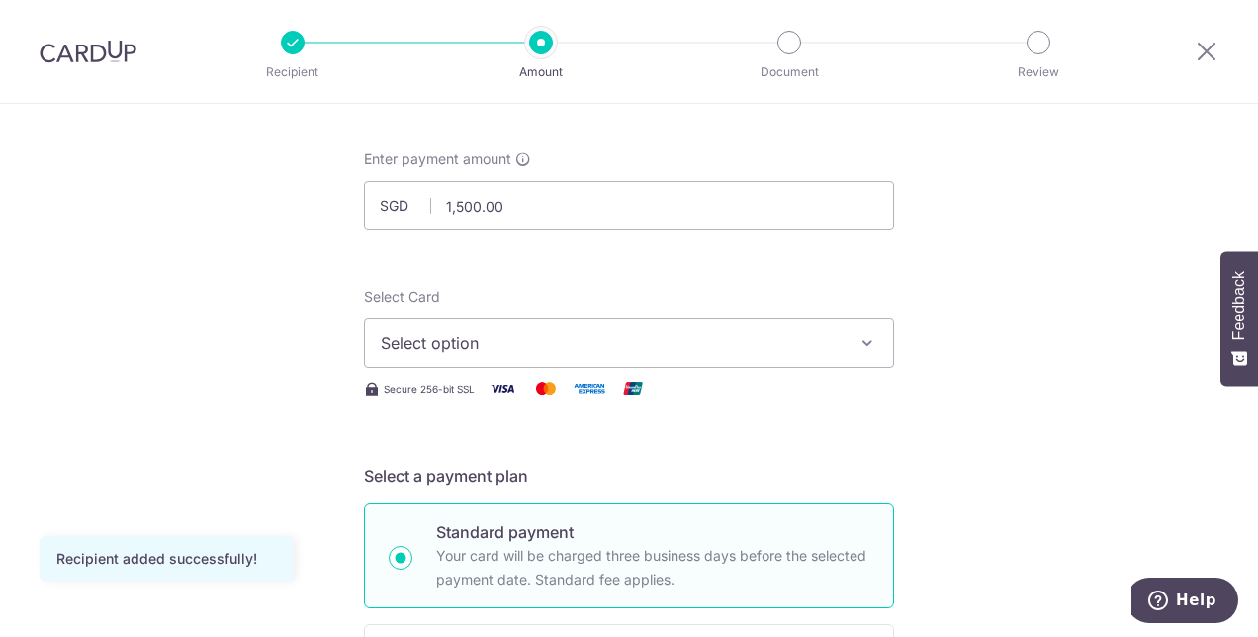
scroll to position [86, 0]
click at [431, 355] on button "Select option" at bounding box center [629, 341] width 530 height 49
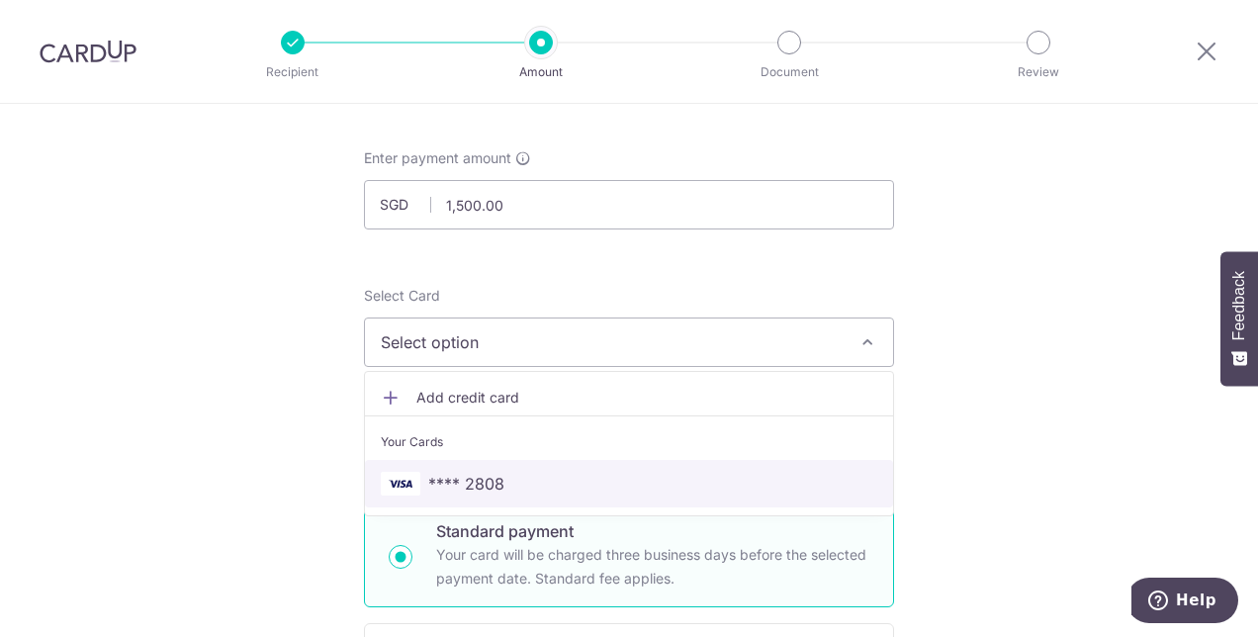
click at [481, 481] on span "**** 2808" at bounding box center [466, 484] width 76 height 24
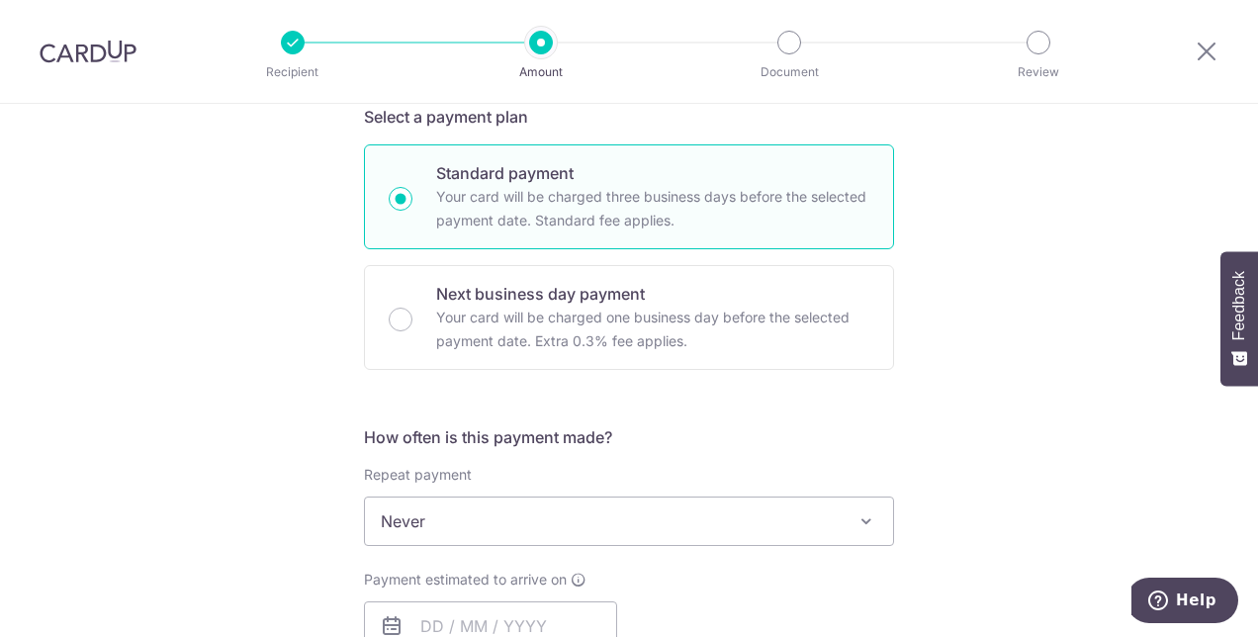
scroll to position [604, 0]
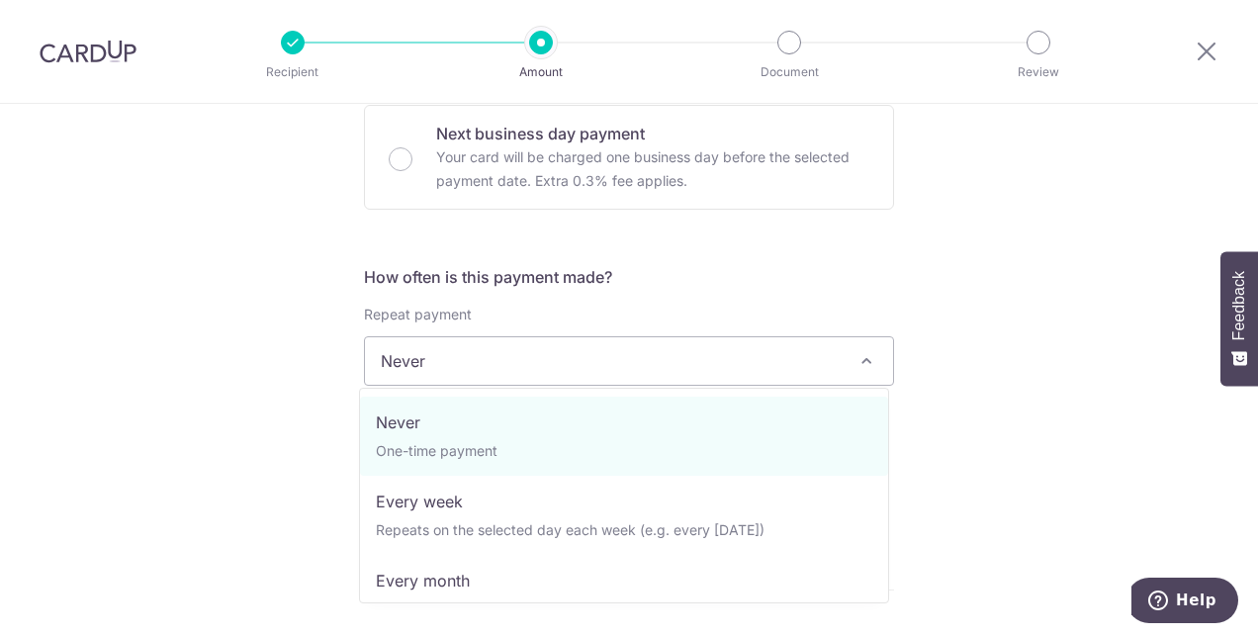
click at [485, 354] on span "Never" at bounding box center [629, 360] width 528 height 47
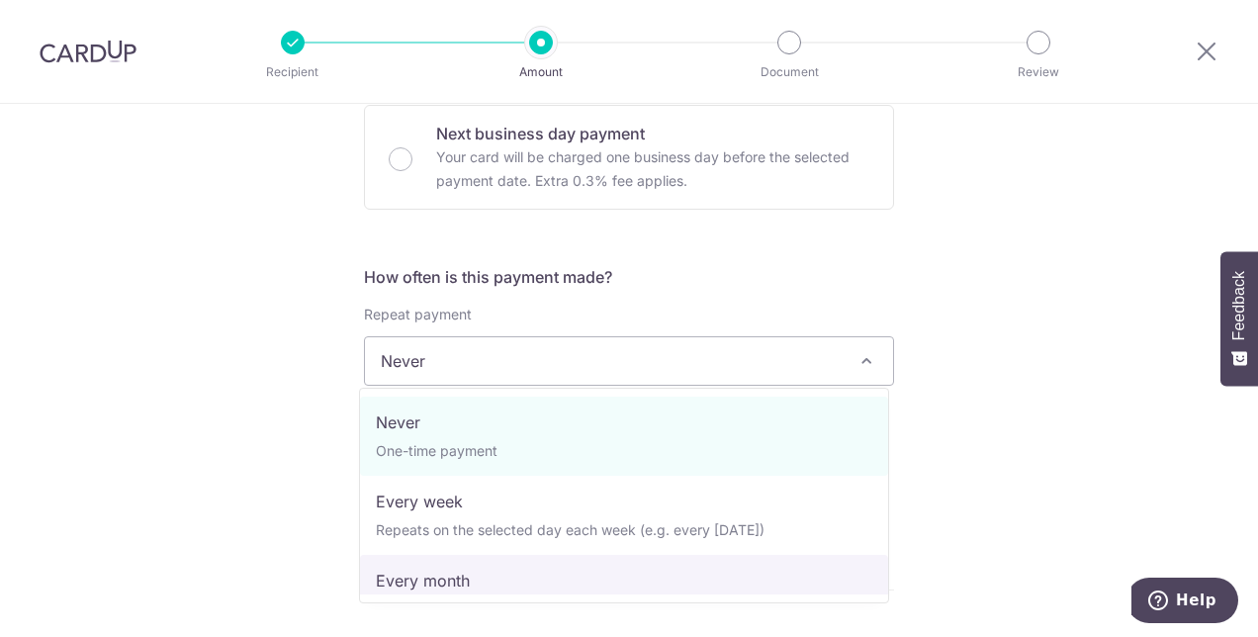
select select "3"
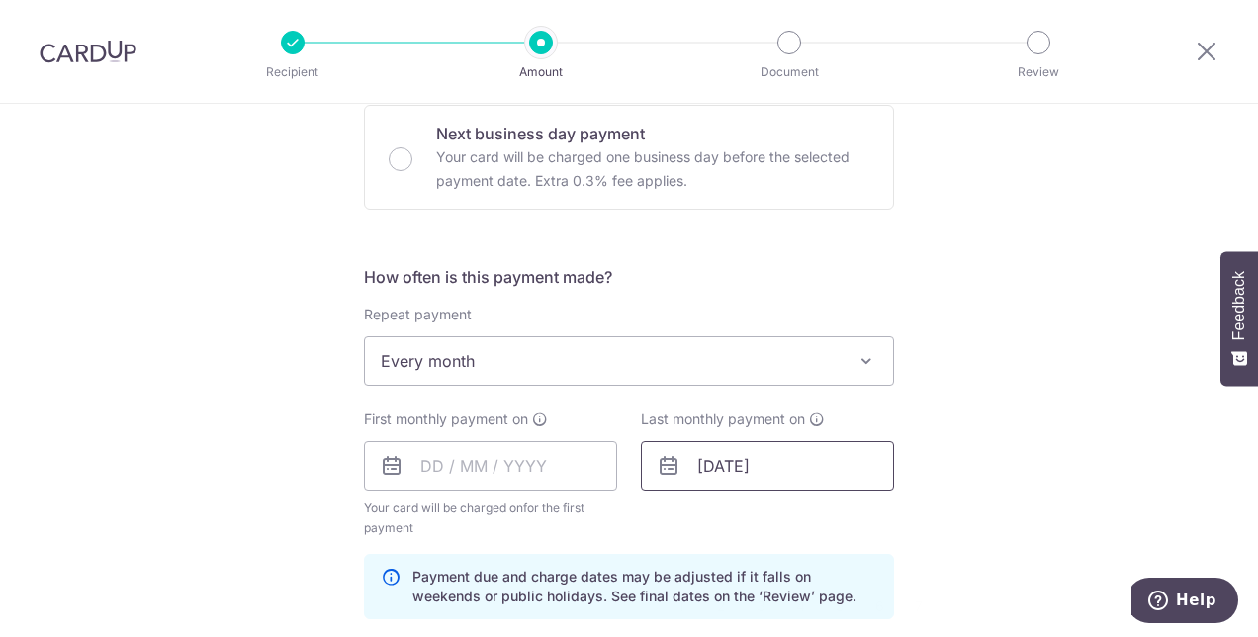
click at [754, 468] on input "21/03/2026" at bounding box center [767, 465] width 253 height 49
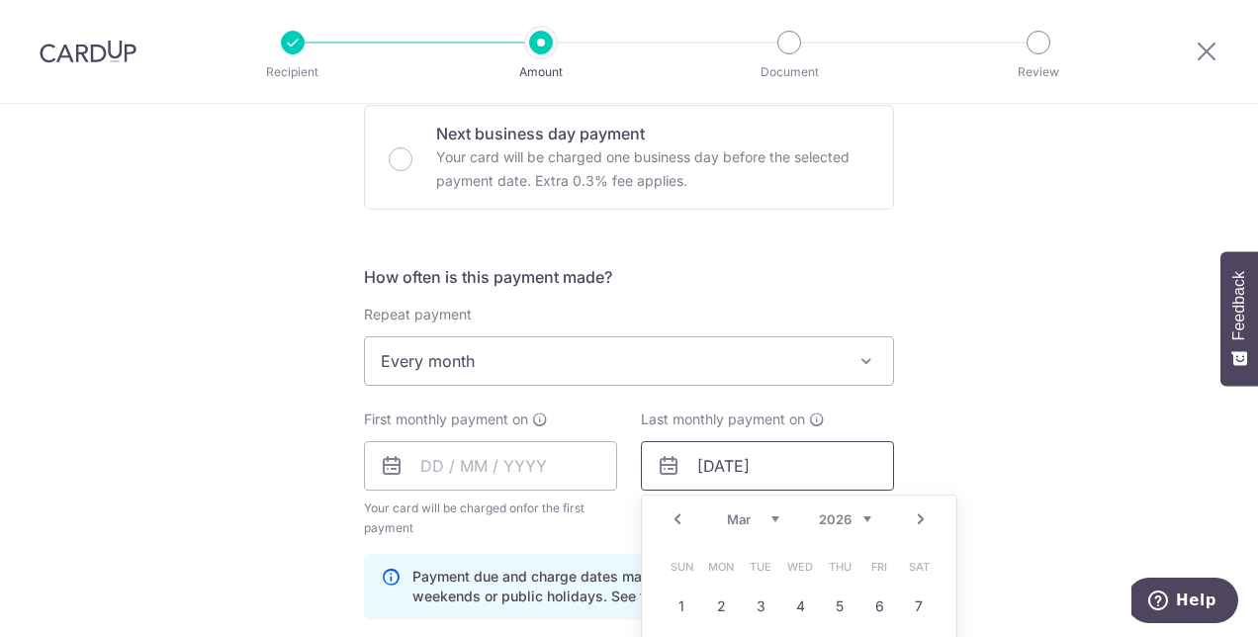
scroll to position [737, 0]
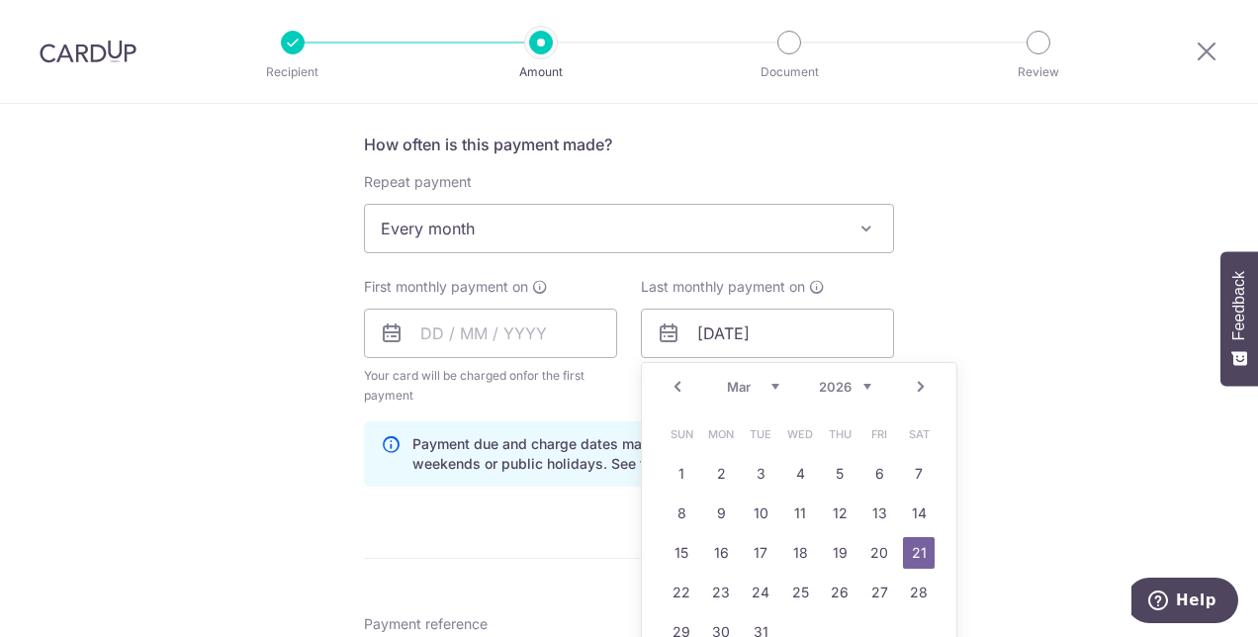
click at [672, 387] on link "Prev" at bounding box center [678, 387] width 24 height 24
click at [711, 465] on link "1" at bounding box center [721, 474] width 32 height 32
type input "[DATE]"
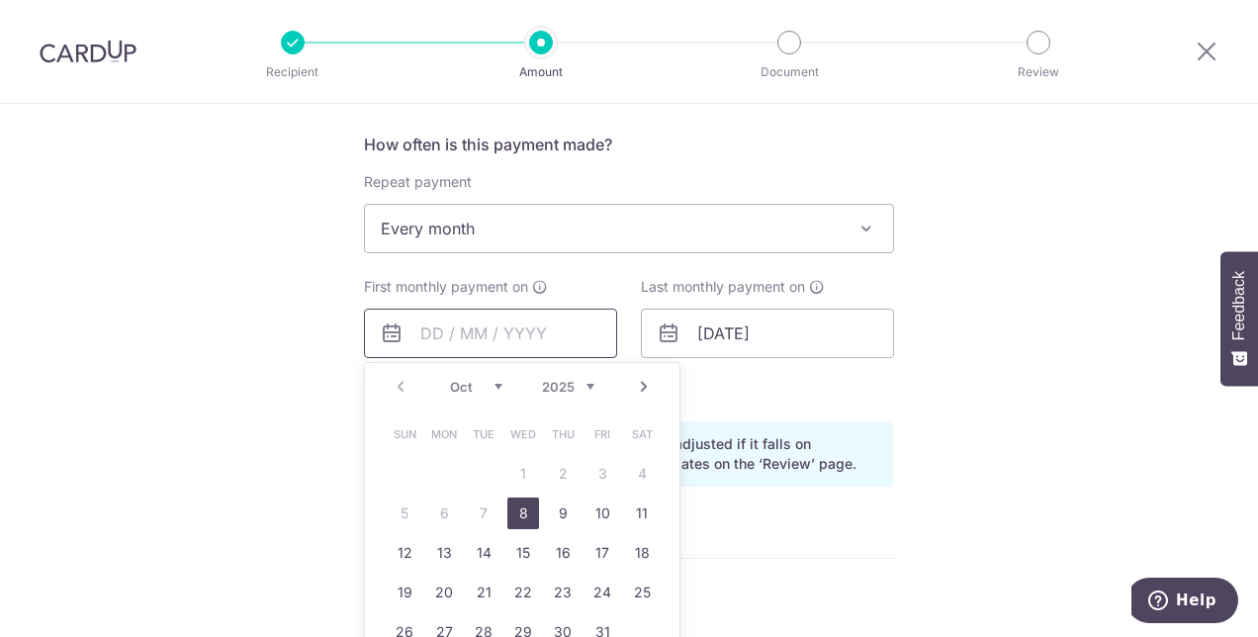
click at [499, 330] on input "text" at bounding box center [490, 333] width 253 height 49
click at [638, 388] on link "Next" at bounding box center [644, 387] width 24 height 24
click at [636, 481] on link "1" at bounding box center [642, 474] width 32 height 32
type input "[DATE]"
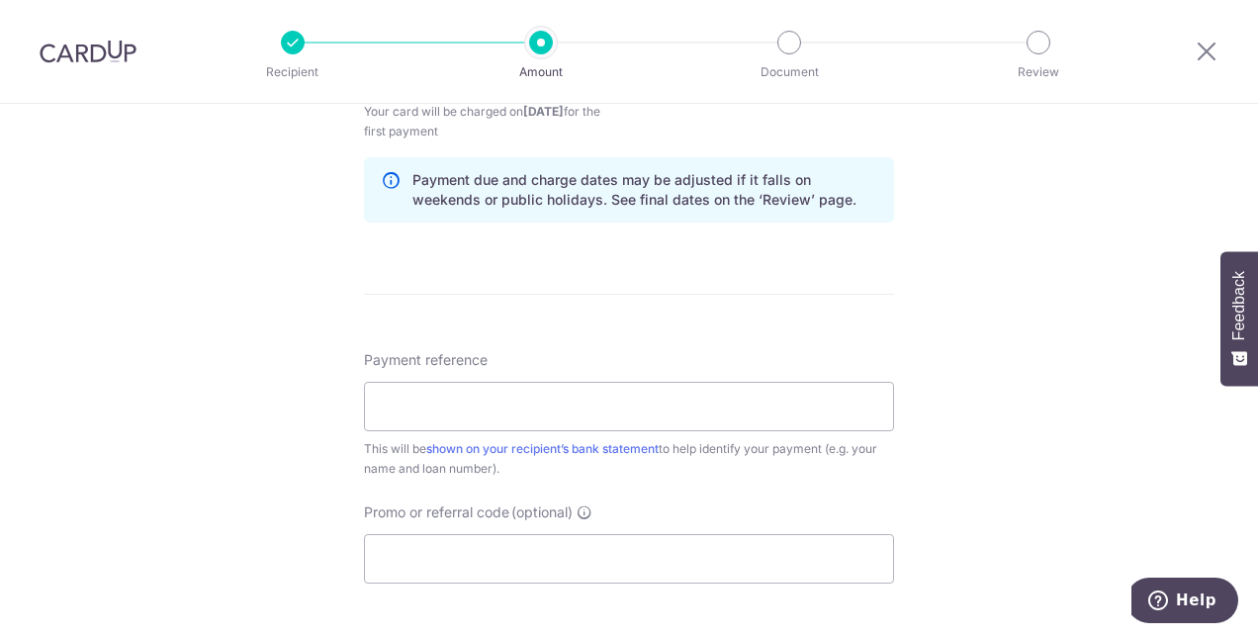
scroll to position [1080, 0]
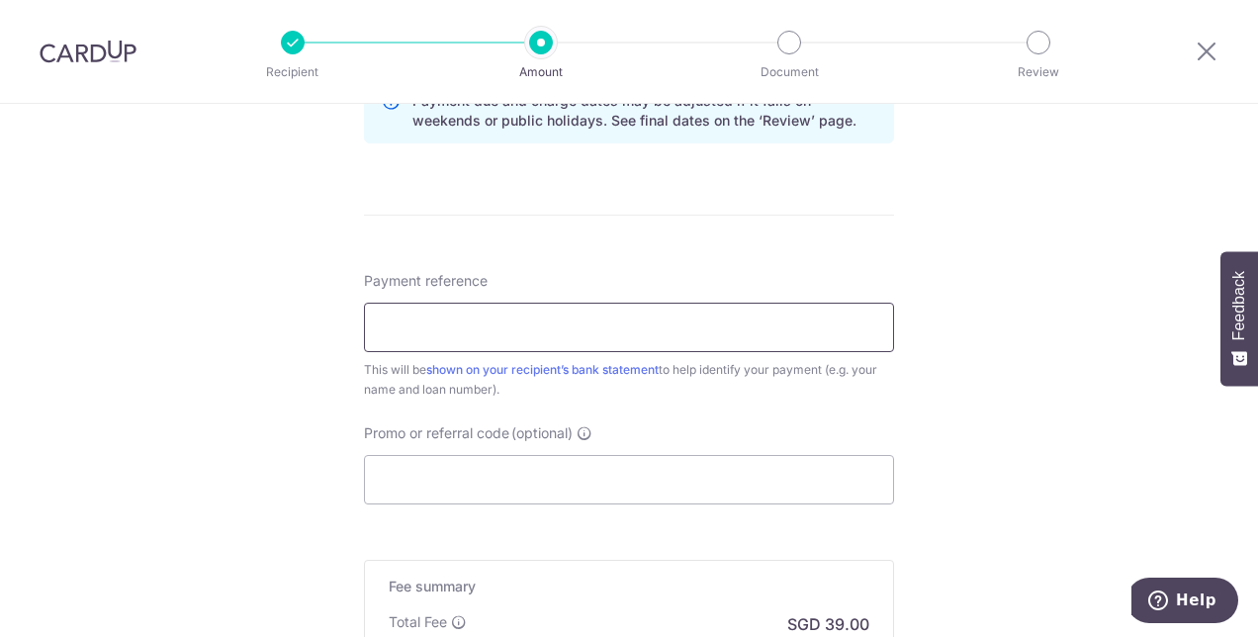
click at [530, 333] on input "Payment reference" at bounding box center [629, 327] width 530 height 49
type input "6"
type input "Q"
type input "624400966001 Quek Chee [PERSON_NAME]"
click at [445, 477] on input "Promo or referral code (optional)" at bounding box center [629, 479] width 530 height 49
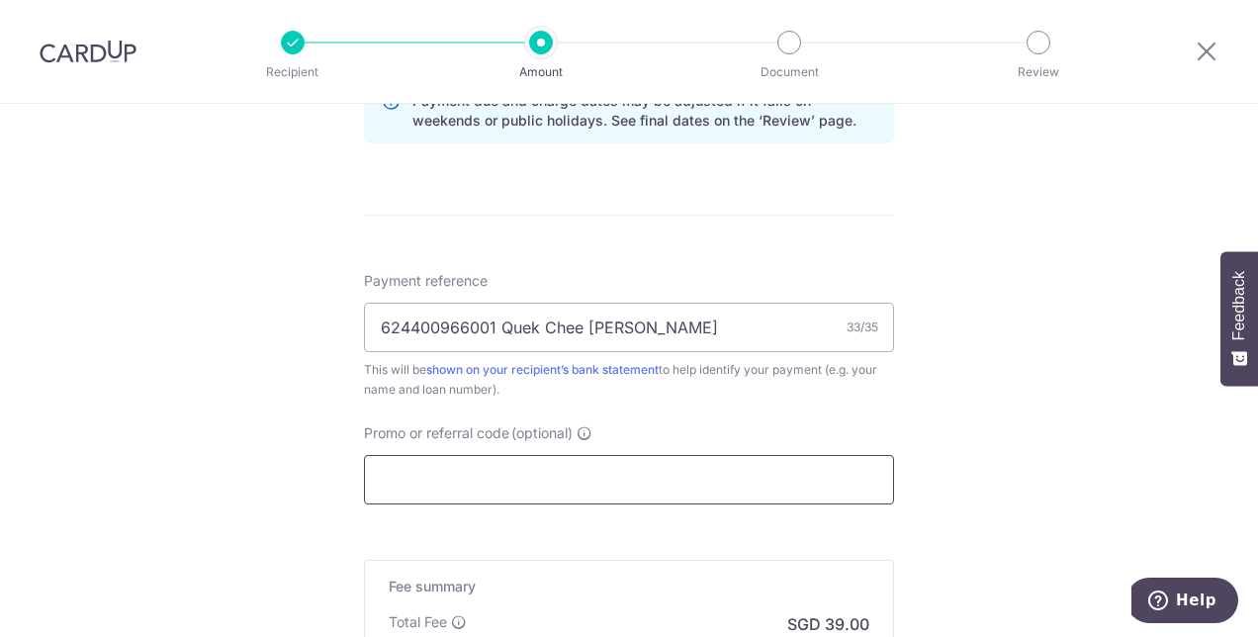
paste input "REC185"
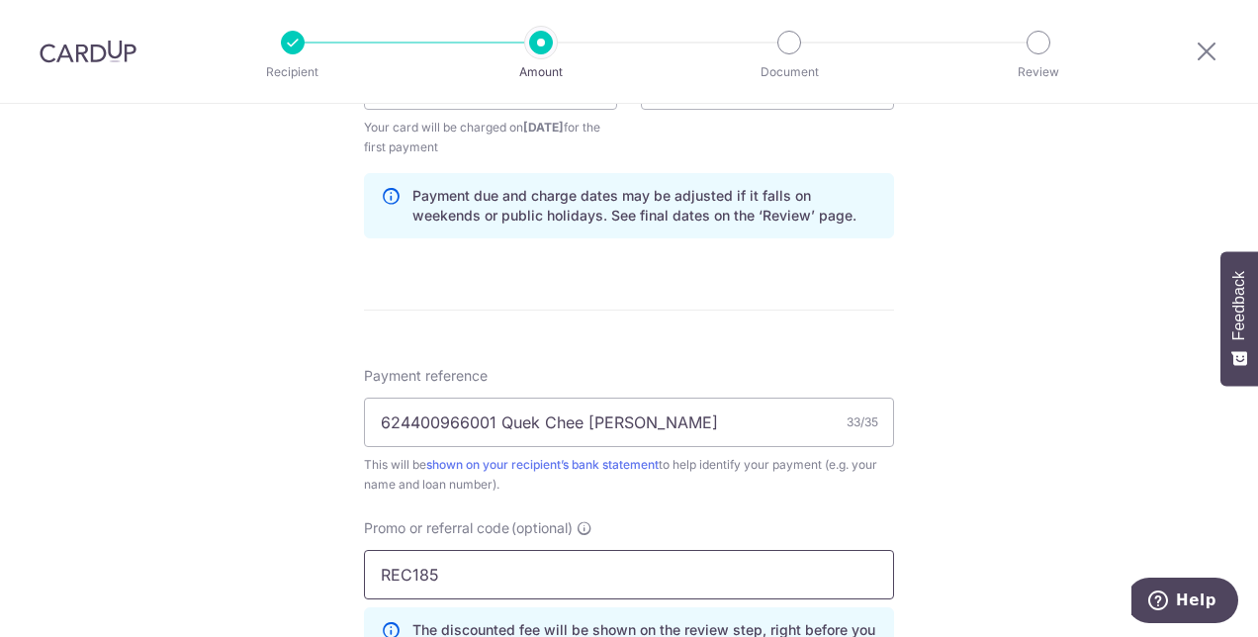
scroll to position [765, 0]
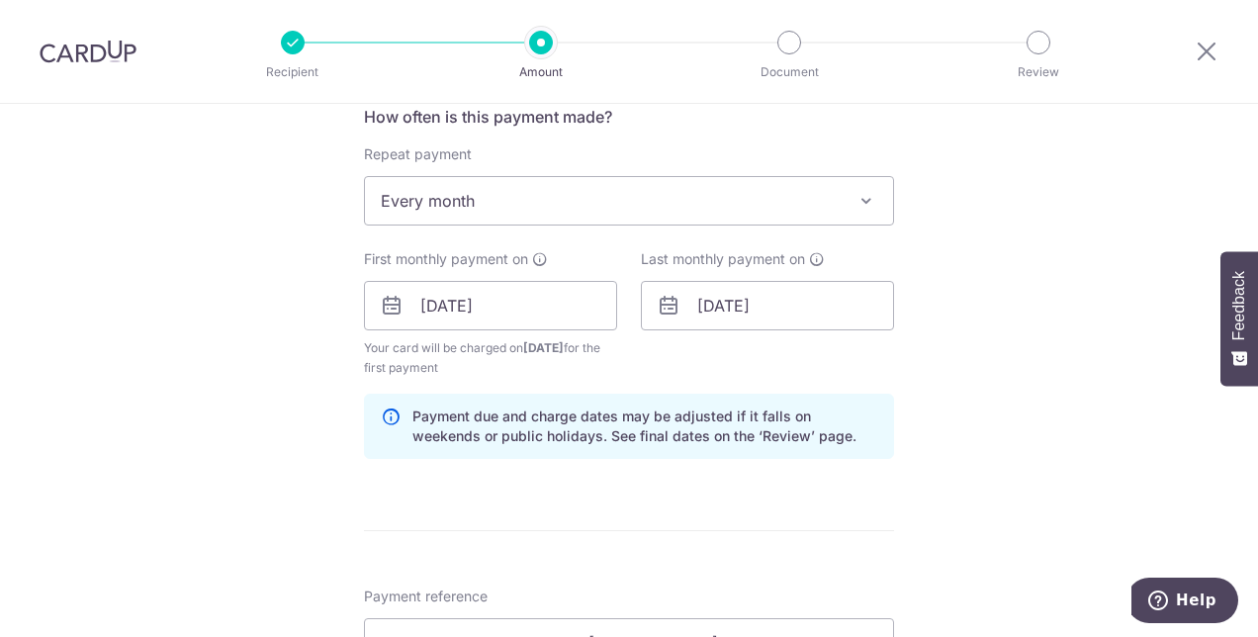
type input "REC185"
click at [748, 296] on input "[DATE]" at bounding box center [767, 305] width 253 height 49
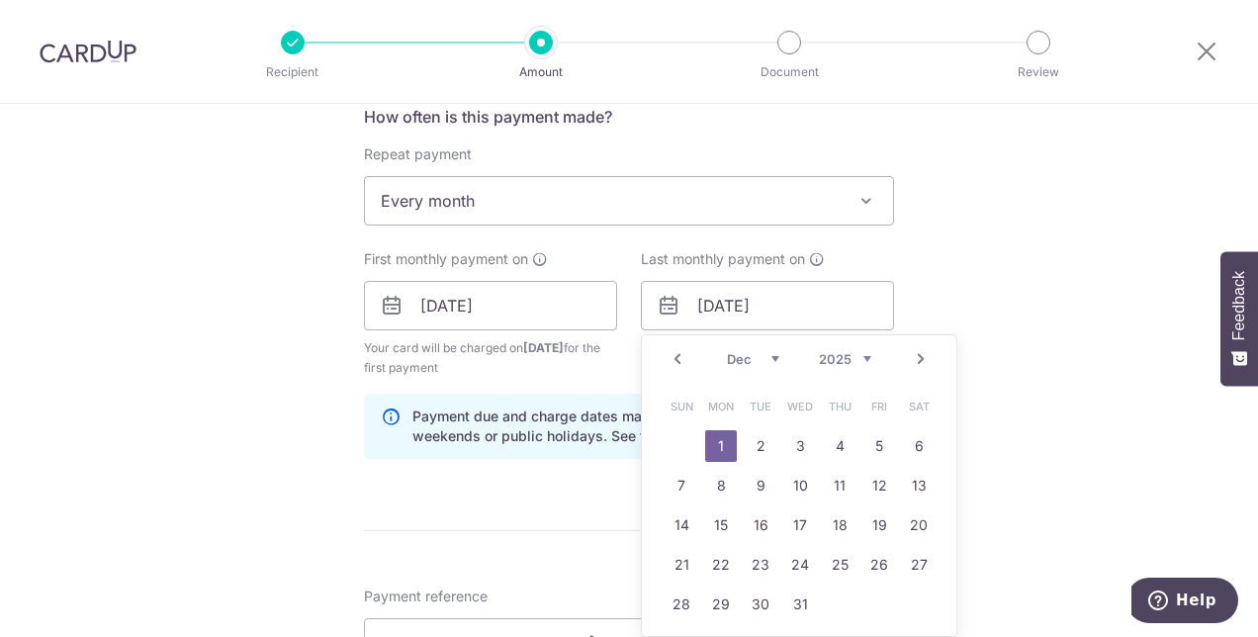
click at [912, 358] on link "Next" at bounding box center [921, 359] width 24 height 24
click at [837, 444] on link "1" at bounding box center [840, 446] width 32 height 32
type input "[DATE]"
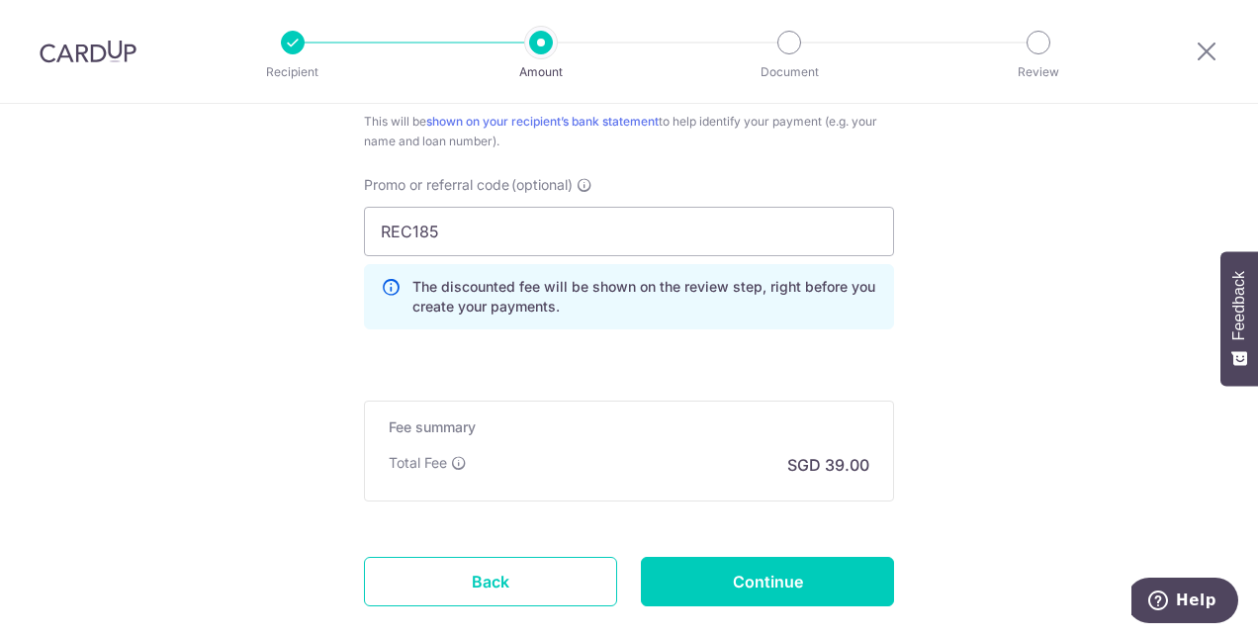
scroll to position [1327, 0]
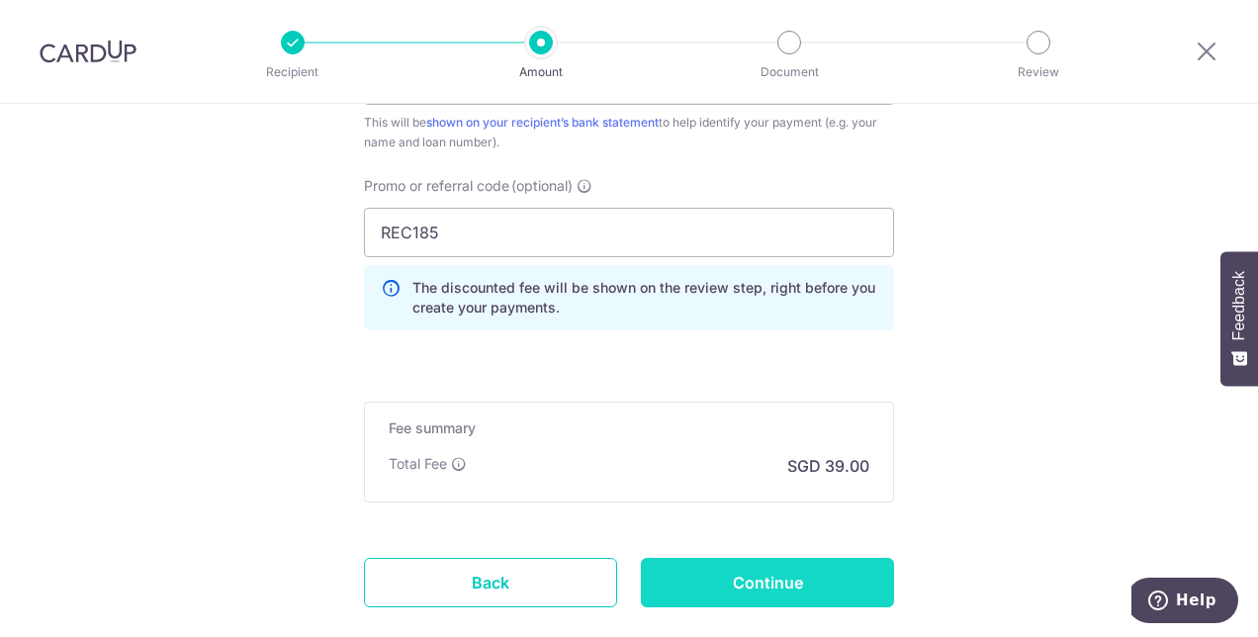
click at [714, 574] on input "Continue" at bounding box center [767, 582] width 253 height 49
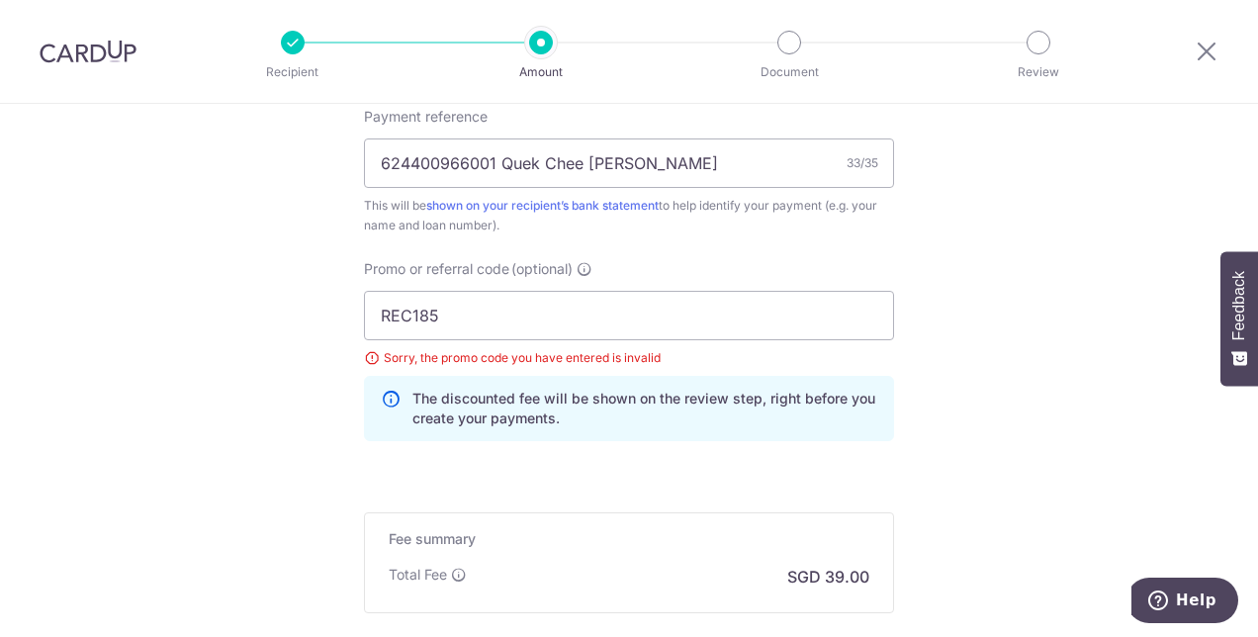
scroll to position [1142, 0]
click at [380, 313] on input "REC185" at bounding box center [629, 316] width 530 height 49
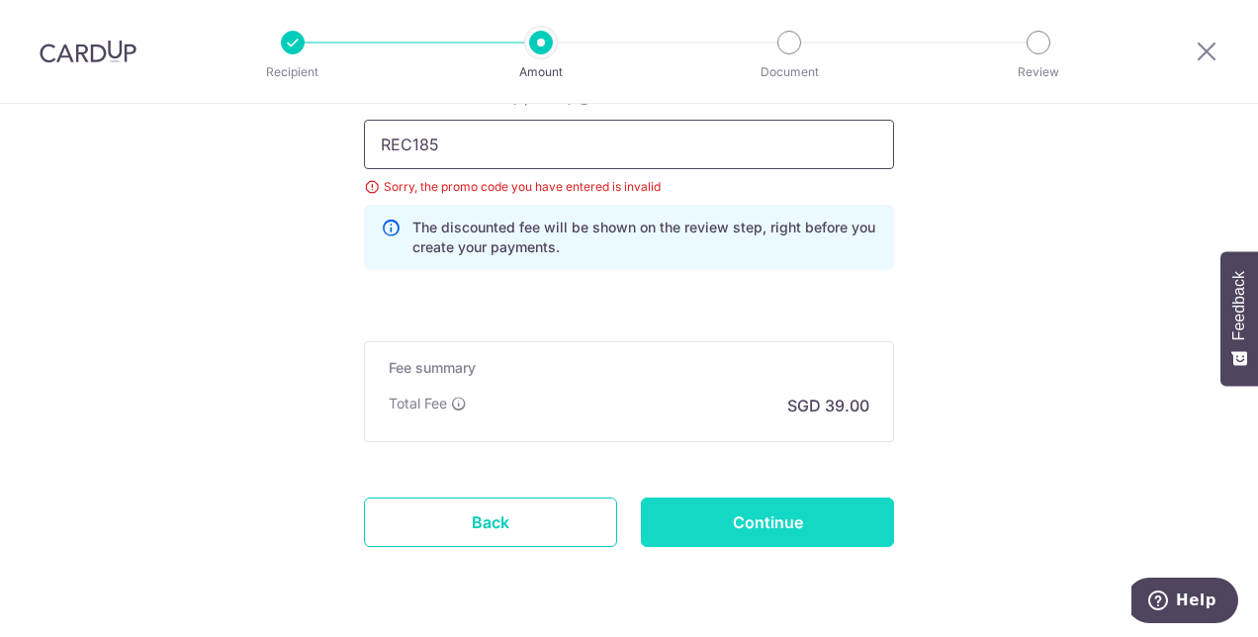
type input "REC185"
click at [690, 508] on input "Continue" at bounding box center [767, 522] width 253 height 49
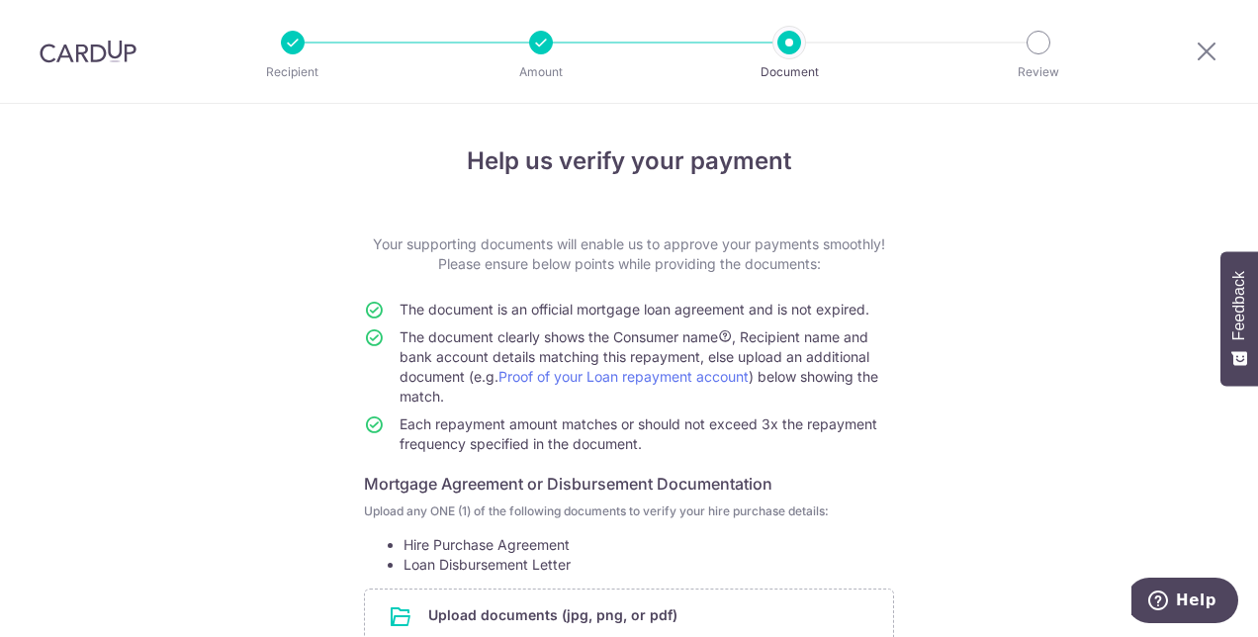
scroll to position [3, 0]
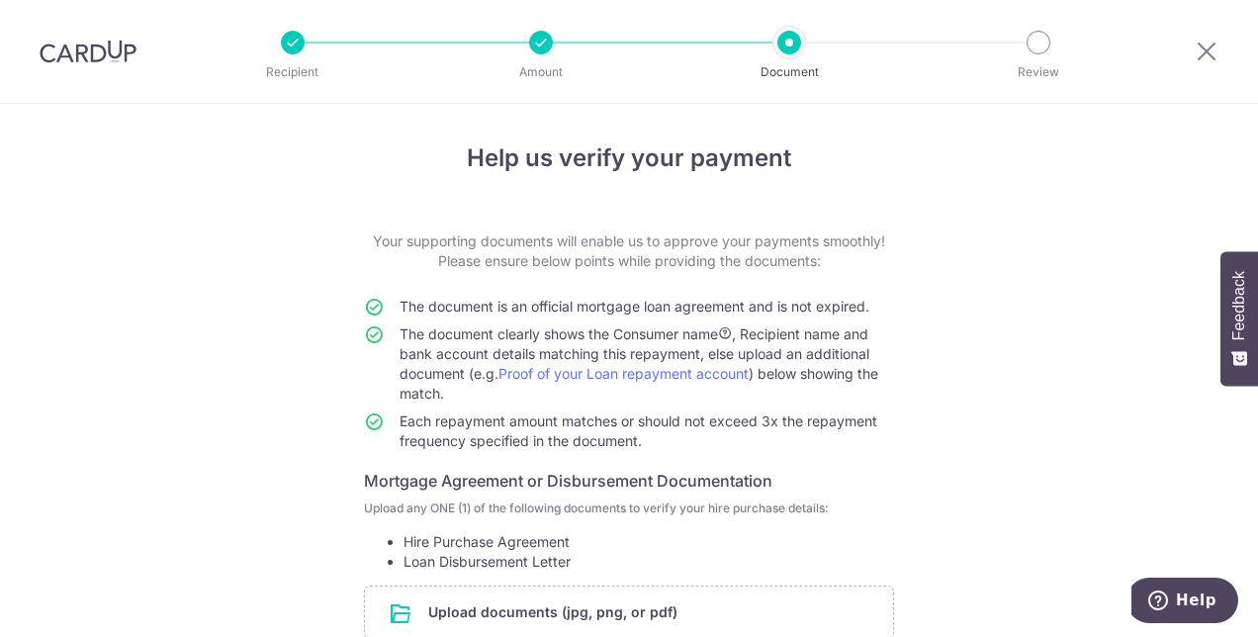
click at [528, 45] on li "Amount" at bounding box center [429, 43] width 248 height 24
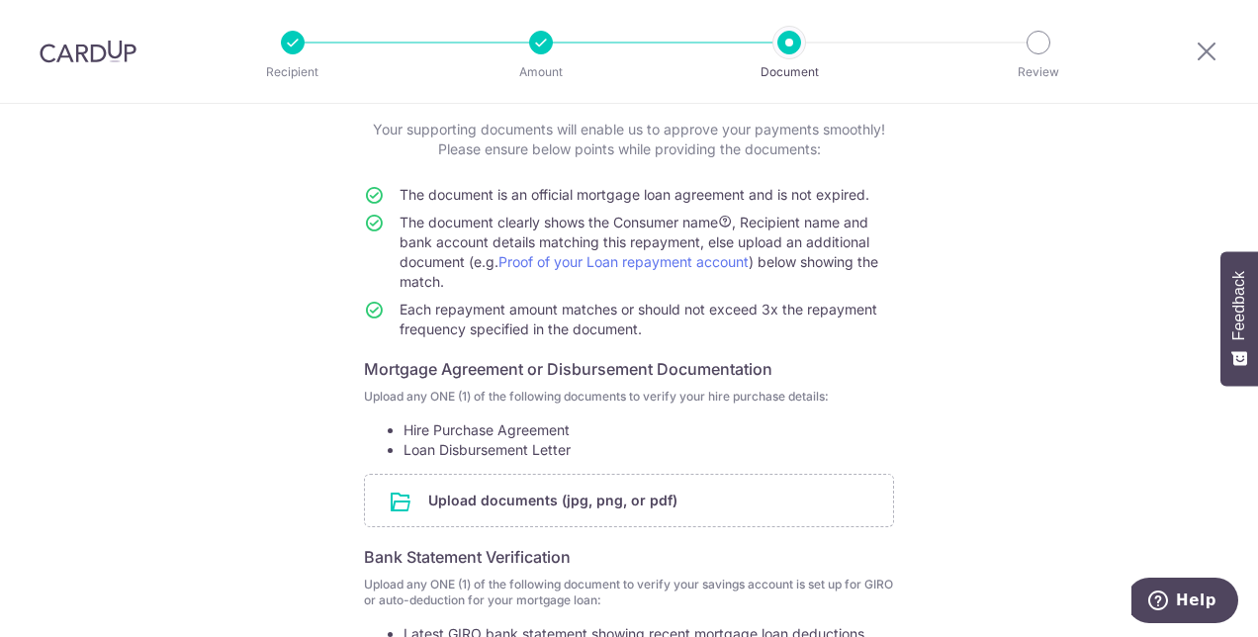
scroll to position [116, 0]
click at [1212, 49] on icon at bounding box center [1207, 51] width 24 height 25
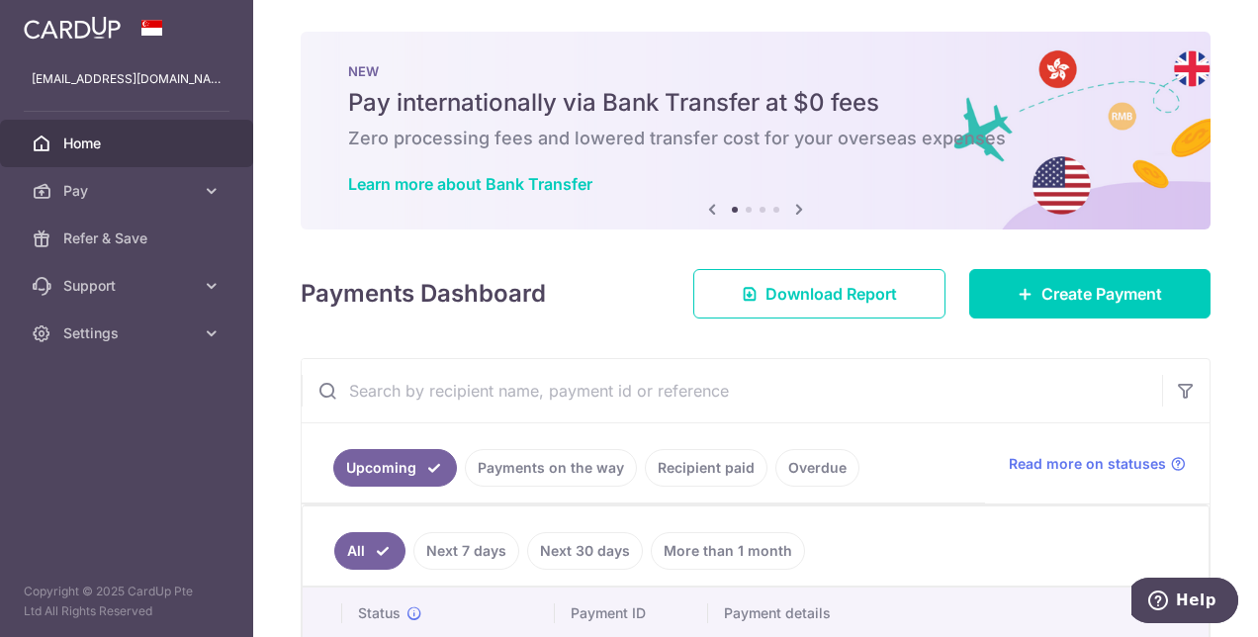
scroll to position [113, 0]
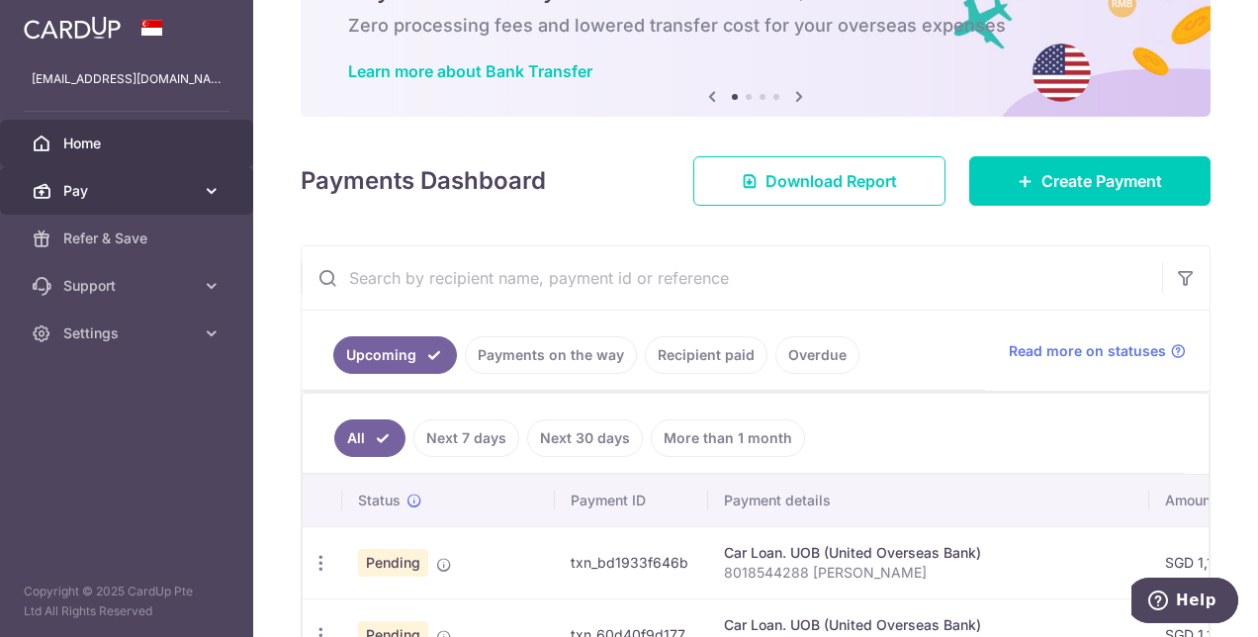
click at [110, 188] on span "Pay" at bounding box center [128, 191] width 131 height 20
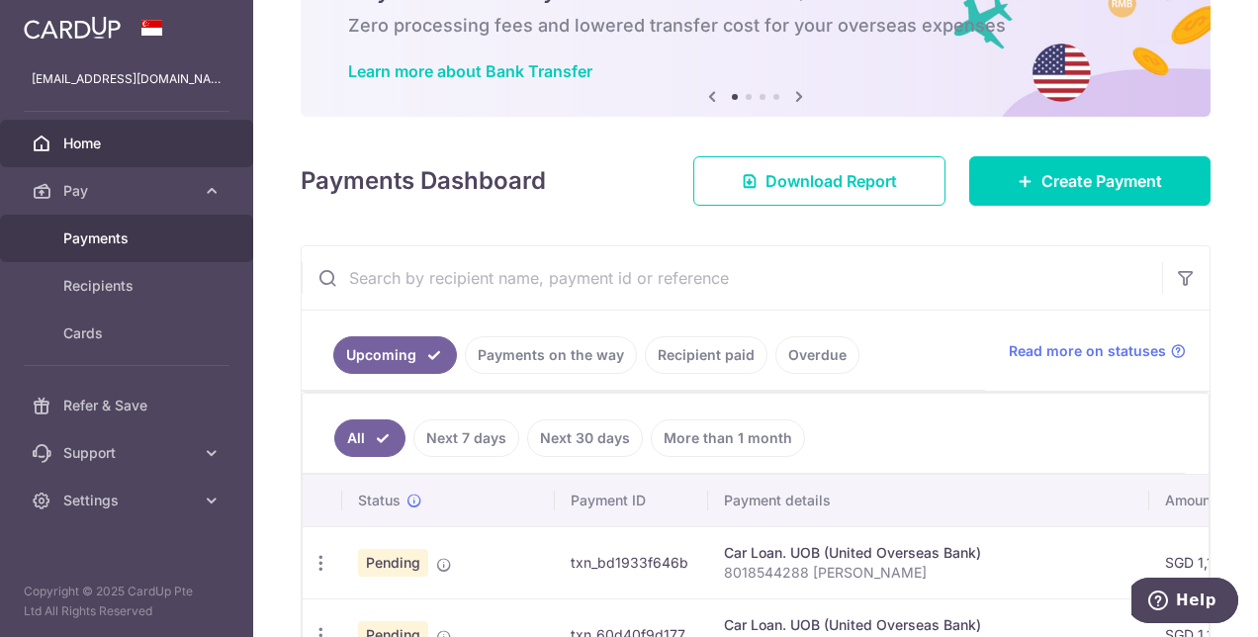
click at [109, 244] on span "Payments" at bounding box center [128, 238] width 131 height 20
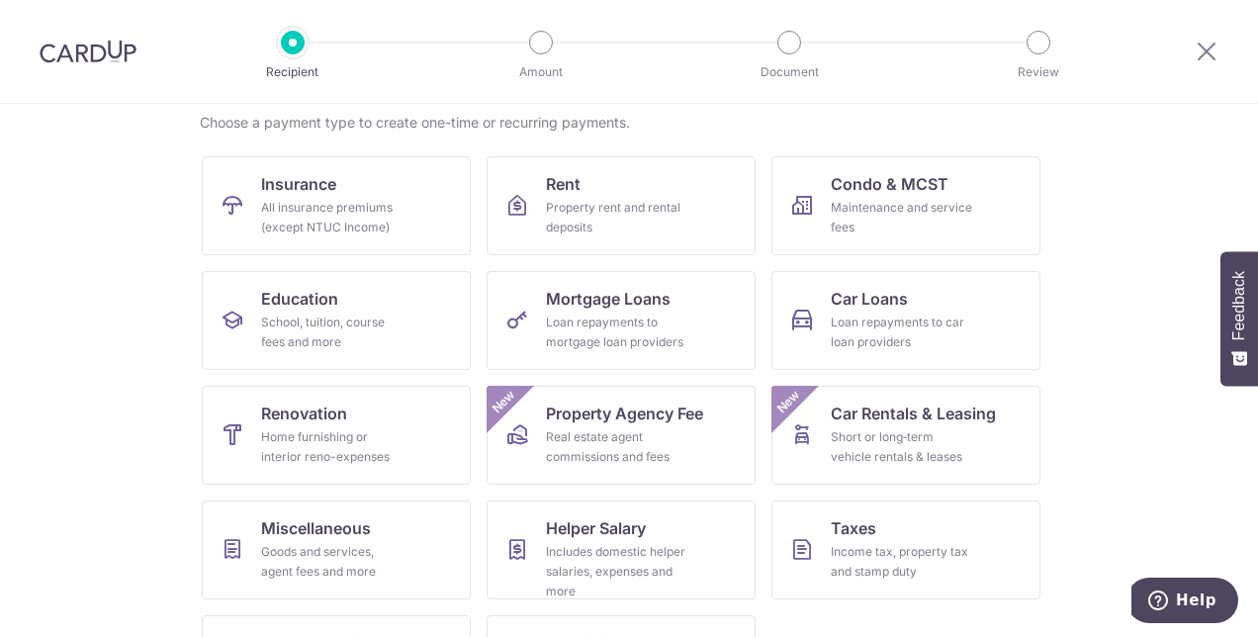
scroll to position [154, 0]
click at [603, 344] on div "Loan repayments to mortgage loan providers" at bounding box center [617, 334] width 142 height 40
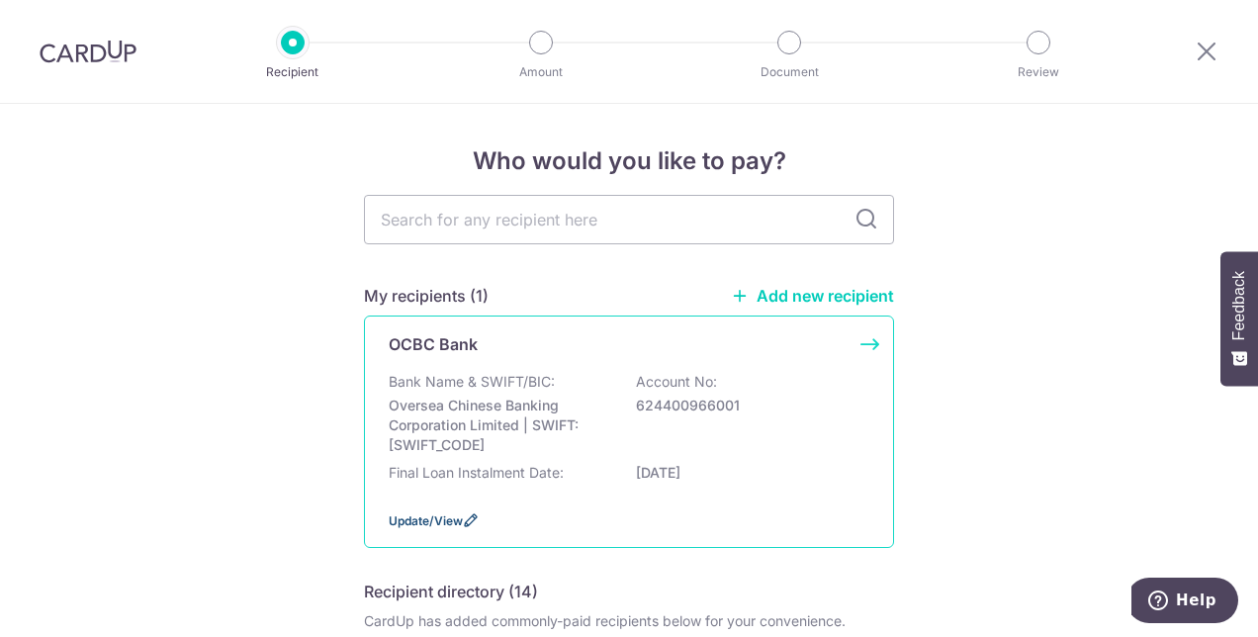
click at [437, 513] on span "Update/View" at bounding box center [426, 520] width 74 height 15
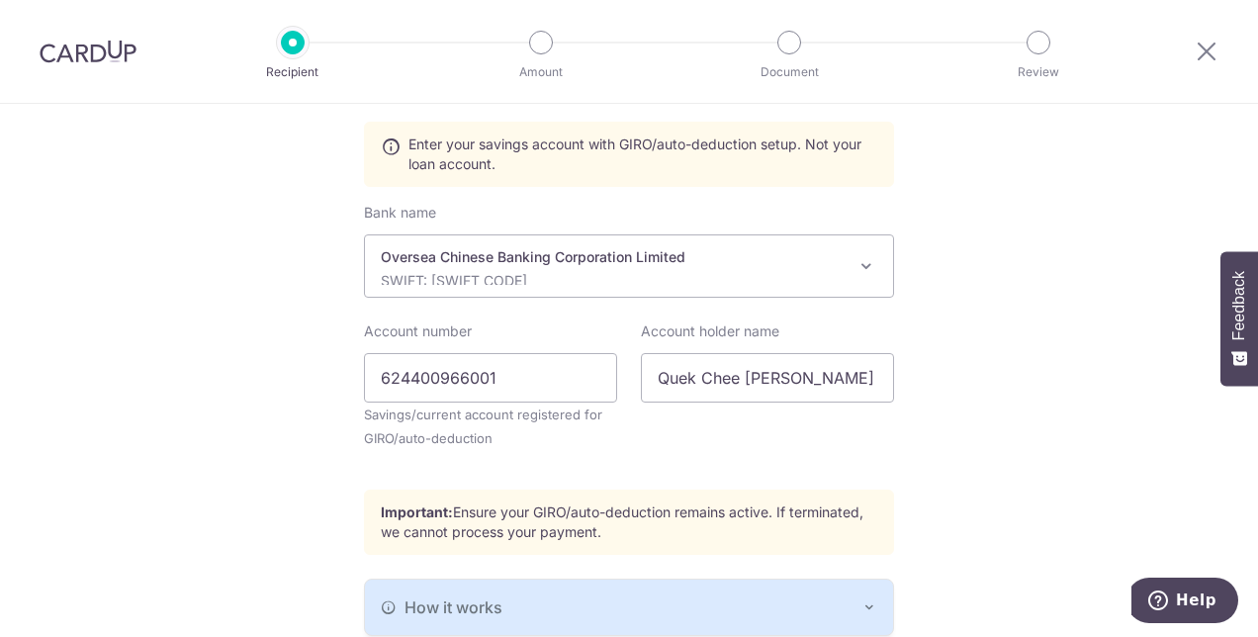
scroll to position [607, 0]
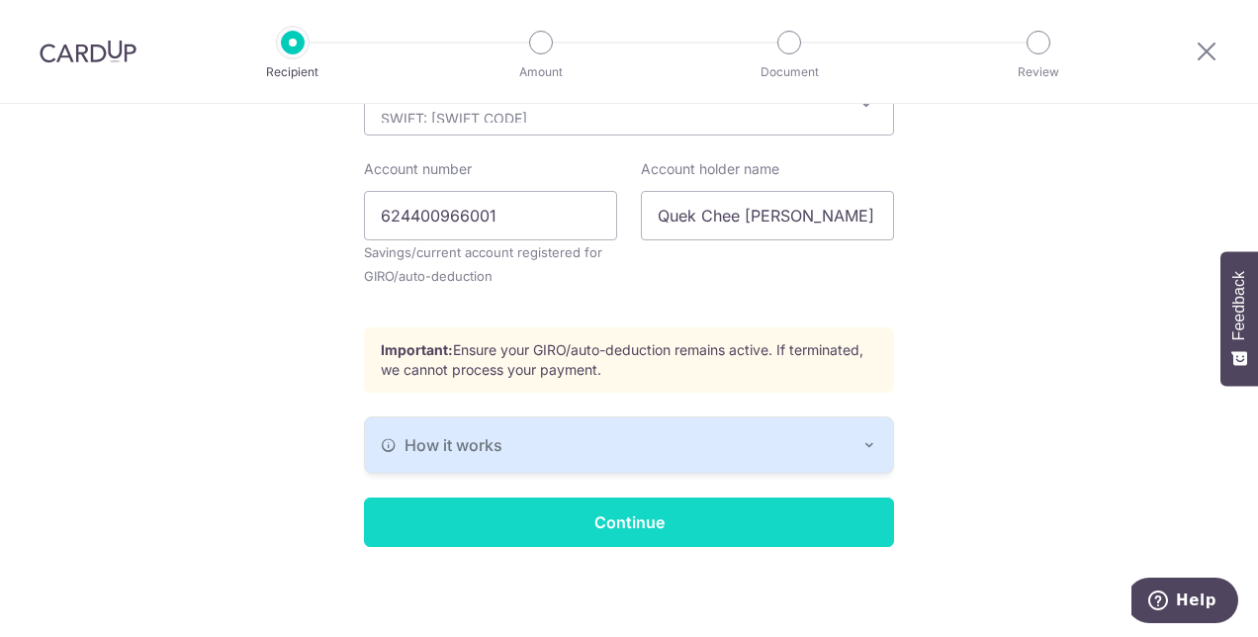
click at [598, 524] on input "Continue" at bounding box center [629, 522] width 530 height 49
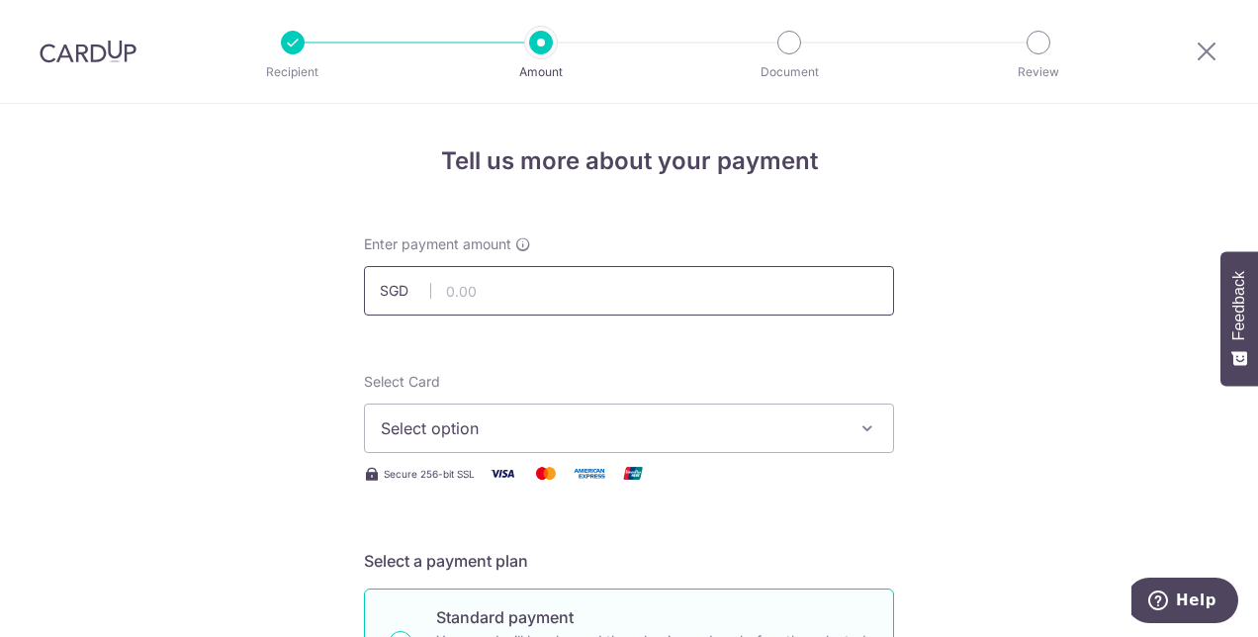
click at [488, 285] on input "text" at bounding box center [629, 290] width 530 height 49
type input "1,498.93"
click at [484, 417] on span "Select option" at bounding box center [611, 428] width 461 height 24
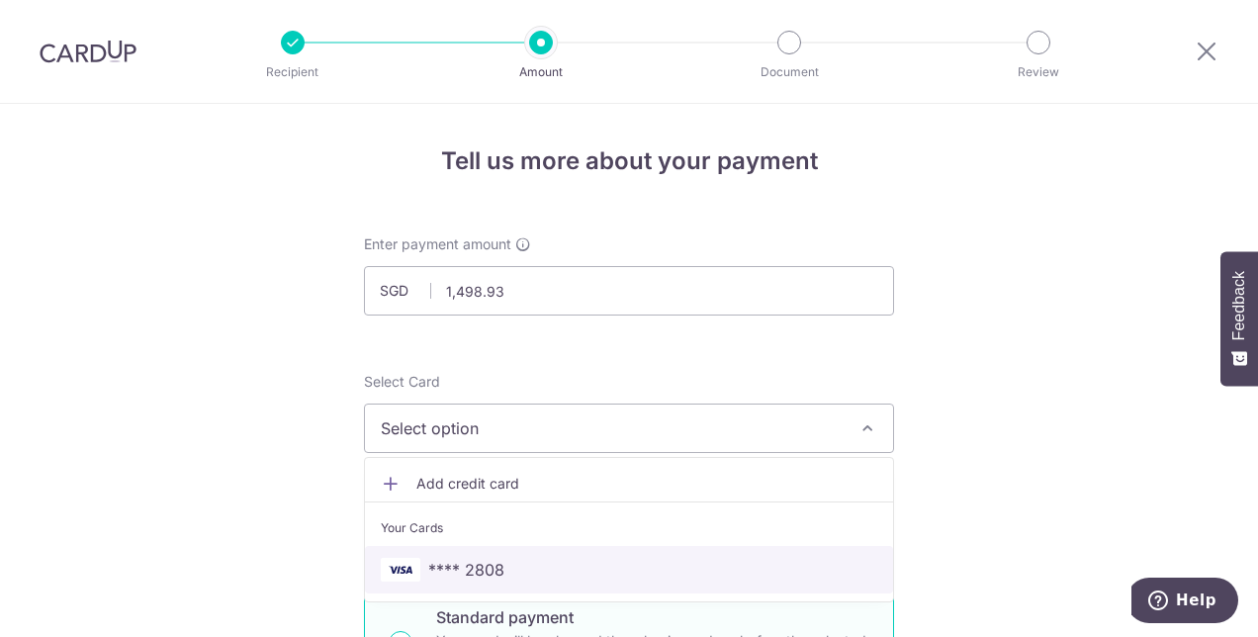
click at [478, 558] on span "**** 2808" at bounding box center [466, 570] width 76 height 24
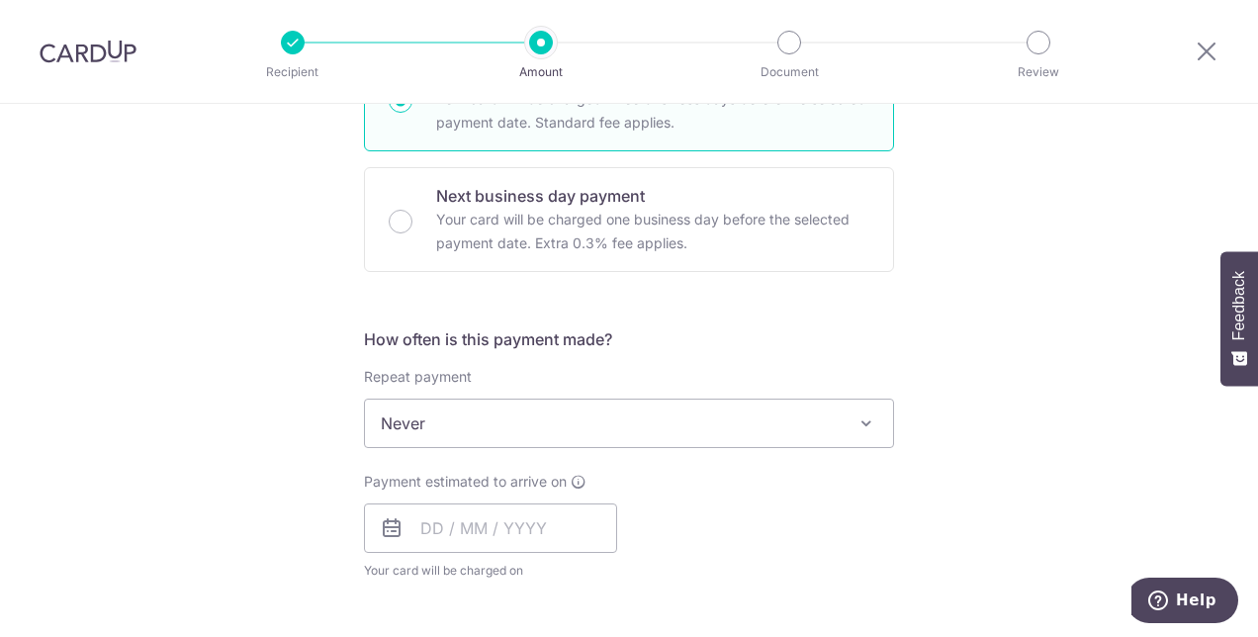
scroll to position [616, 0]
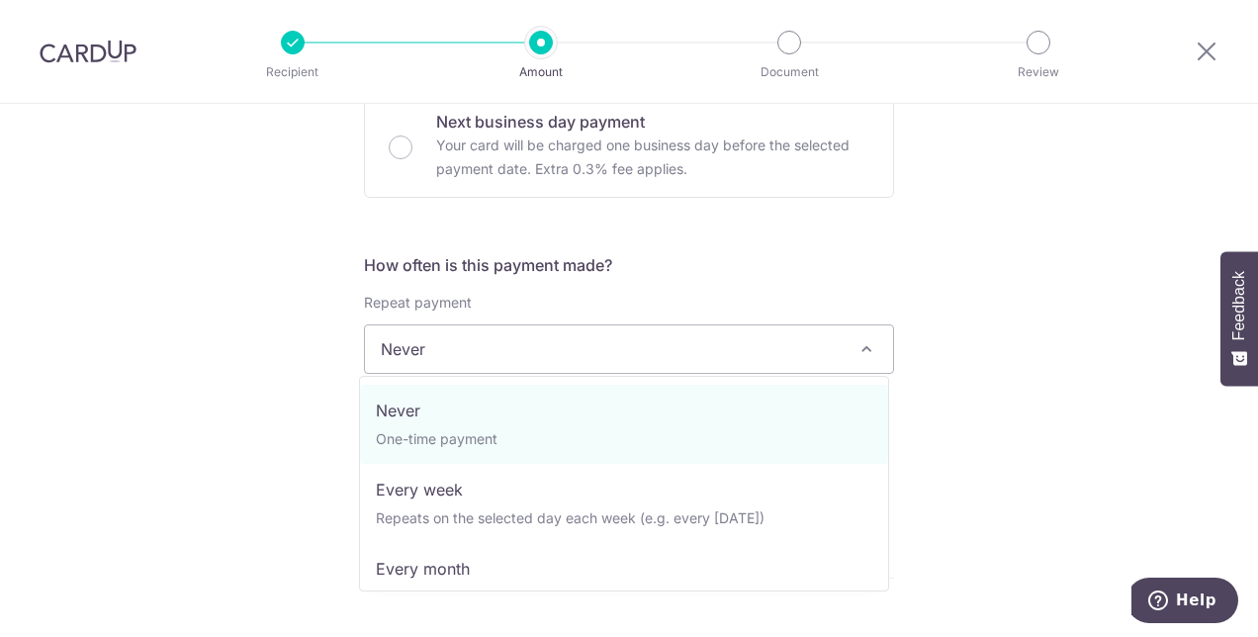
click at [501, 343] on span "Never" at bounding box center [629, 348] width 528 height 47
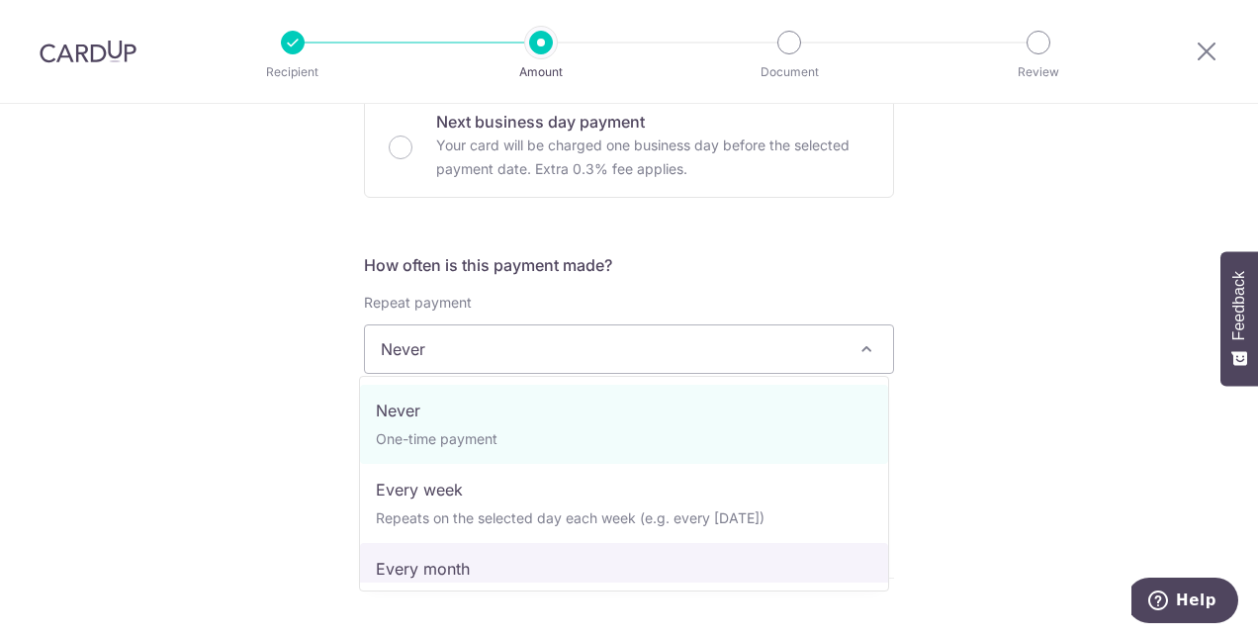
select select "3"
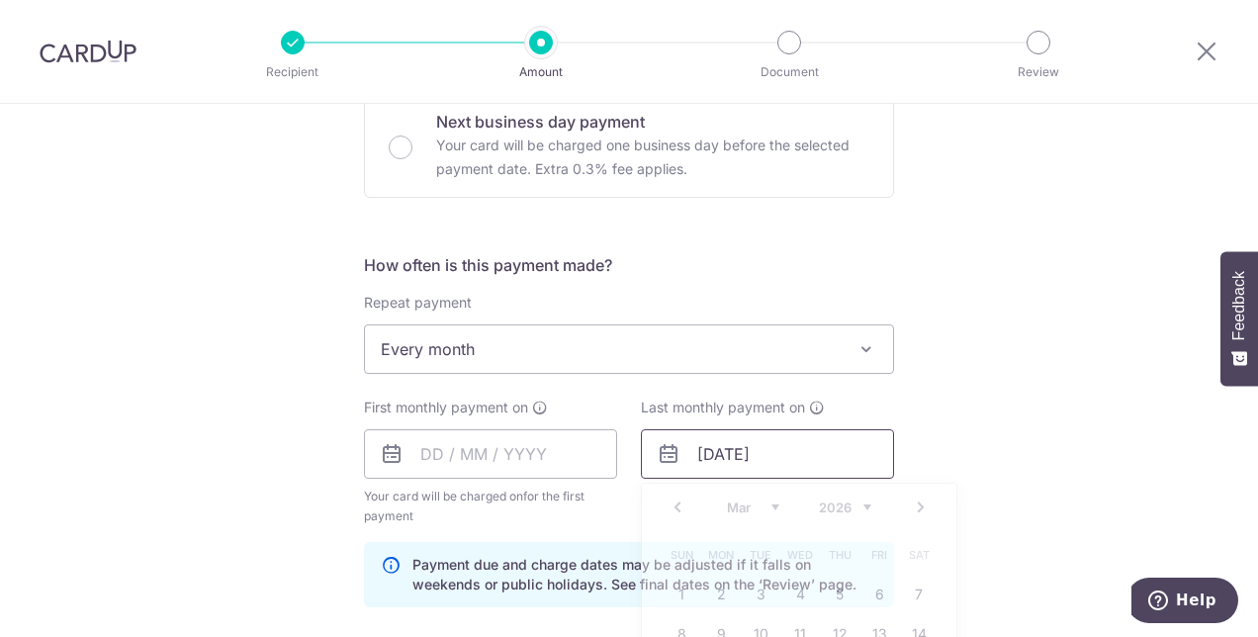
click at [736, 461] on input "21/03/2026" at bounding box center [767, 453] width 253 height 49
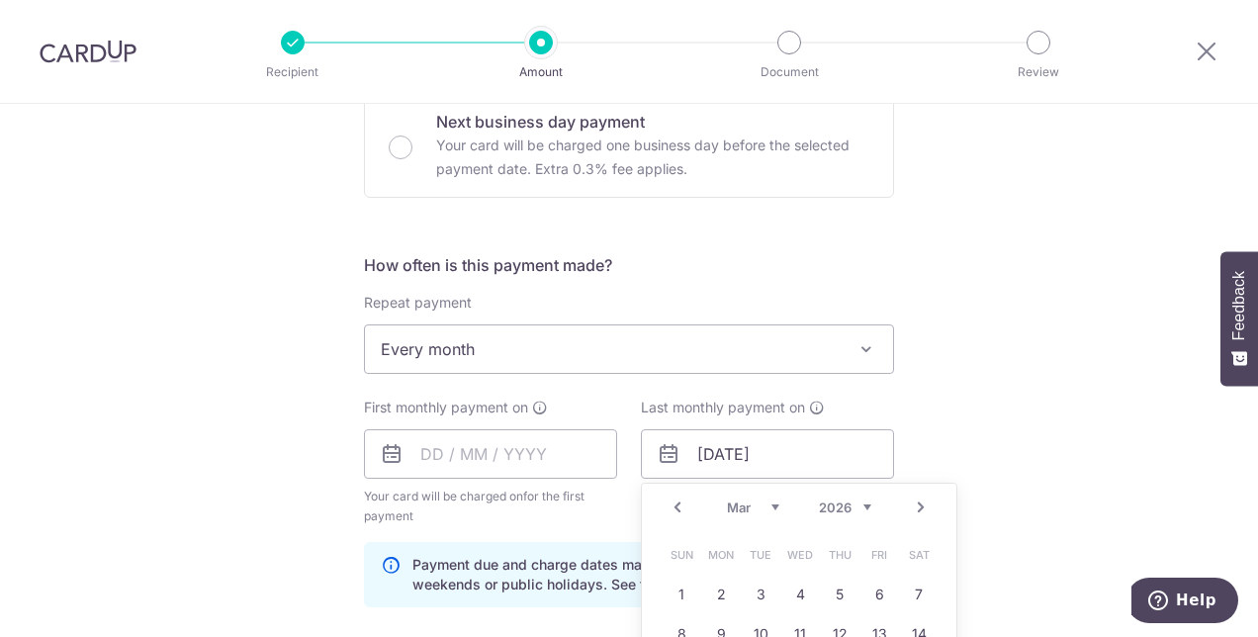
click at [671, 502] on link "Prev" at bounding box center [678, 508] width 24 height 24
click at [831, 589] on link "1" at bounding box center [840, 595] width 32 height 32
type input "[DATE]"
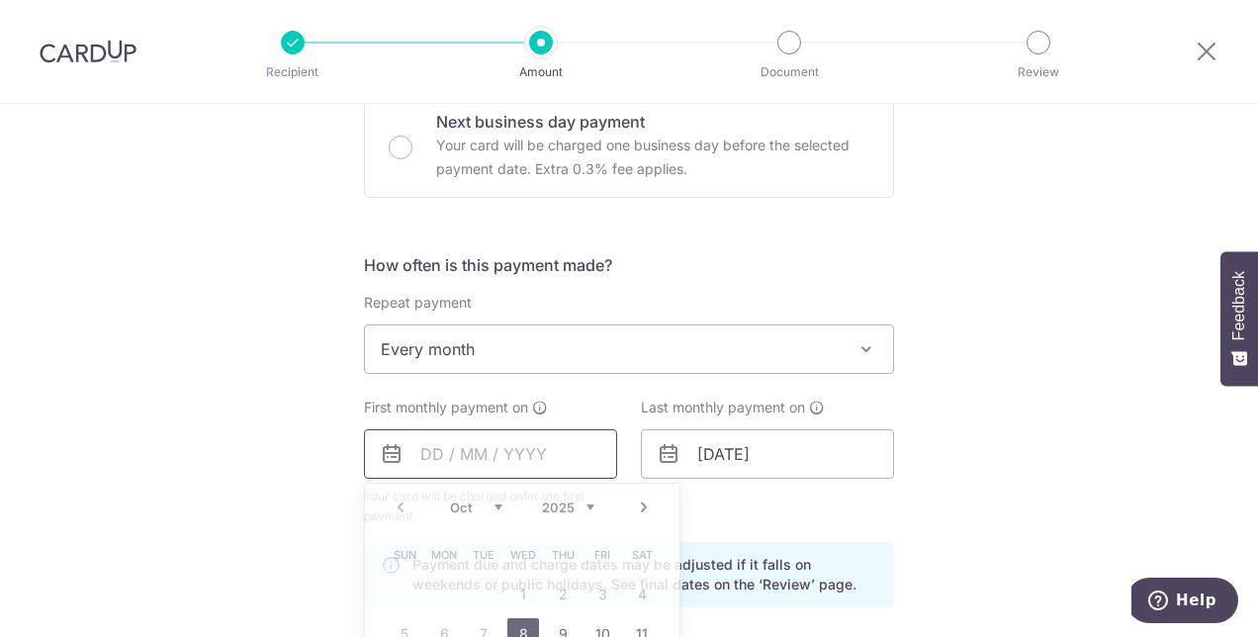
click at [548, 453] on input "text" at bounding box center [490, 453] width 253 height 49
click at [636, 502] on link "Next" at bounding box center [644, 508] width 24 height 24
click at [633, 592] on link "1" at bounding box center [642, 595] width 32 height 32
type input "[DATE]"
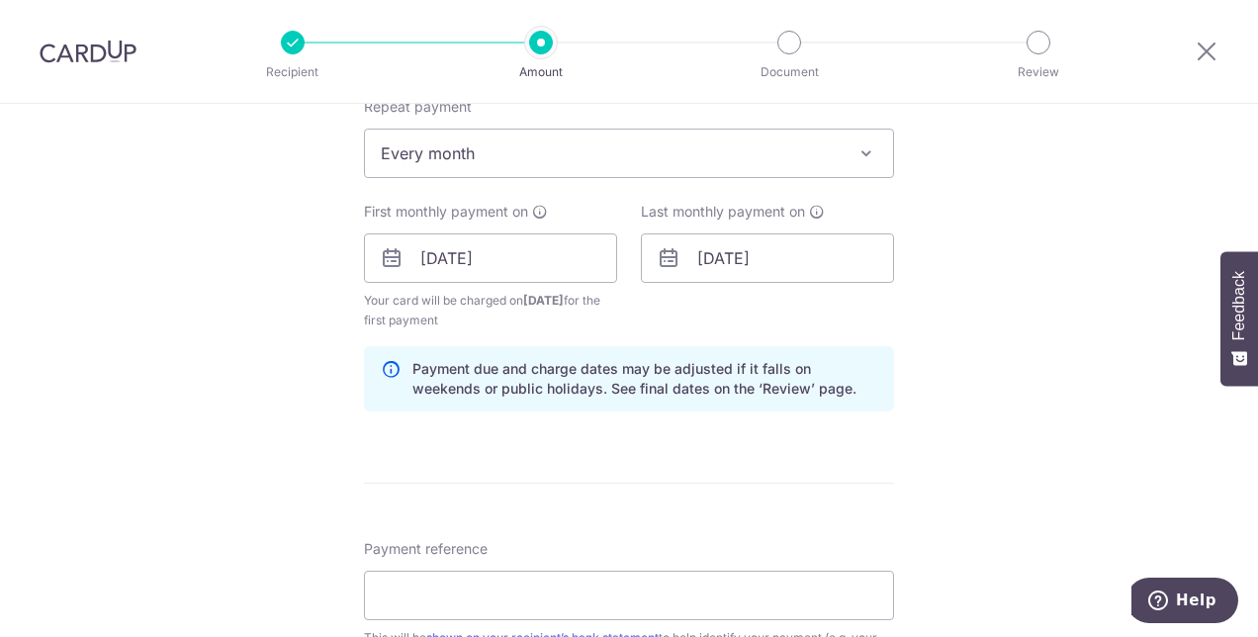
scroll to position [913, 0]
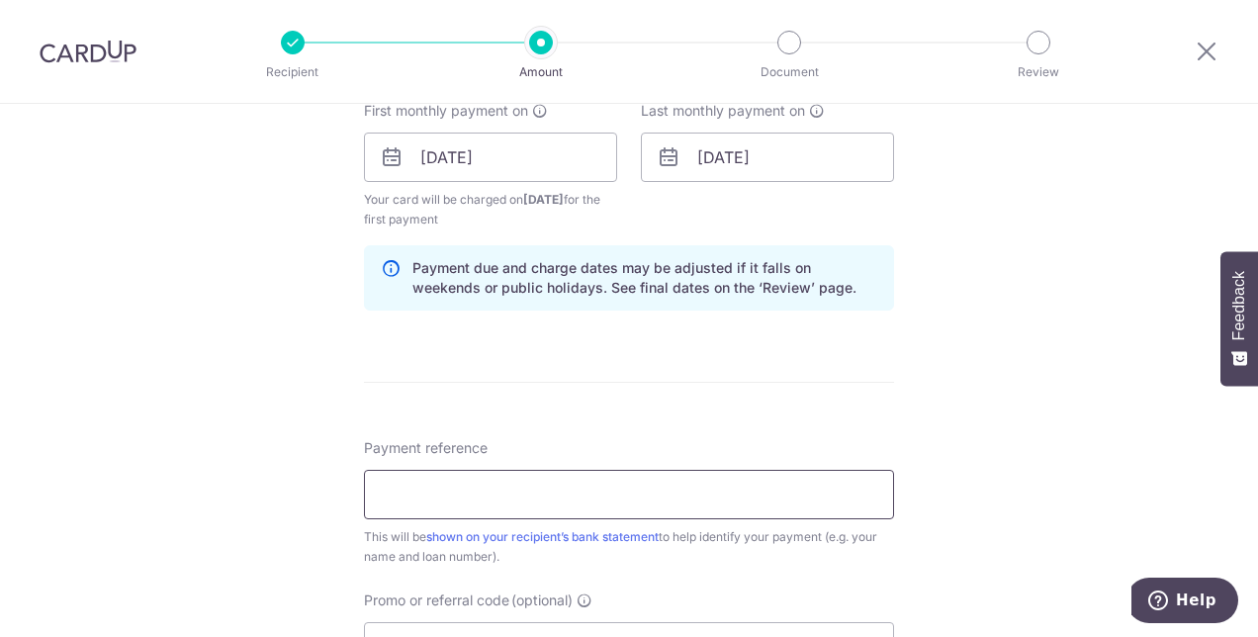
click at [713, 506] on input "Payment reference" at bounding box center [629, 494] width 530 height 49
type input "624400966001 Quek Chee [PERSON_NAME]"
type input "REC185"
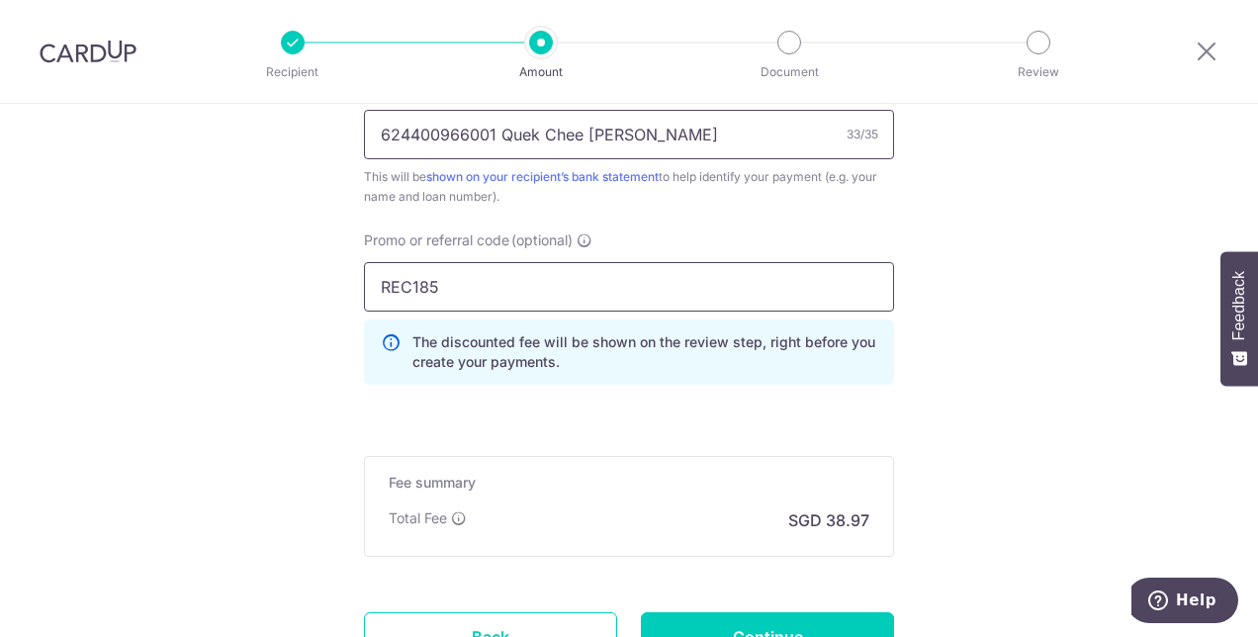
scroll to position [1427, 0]
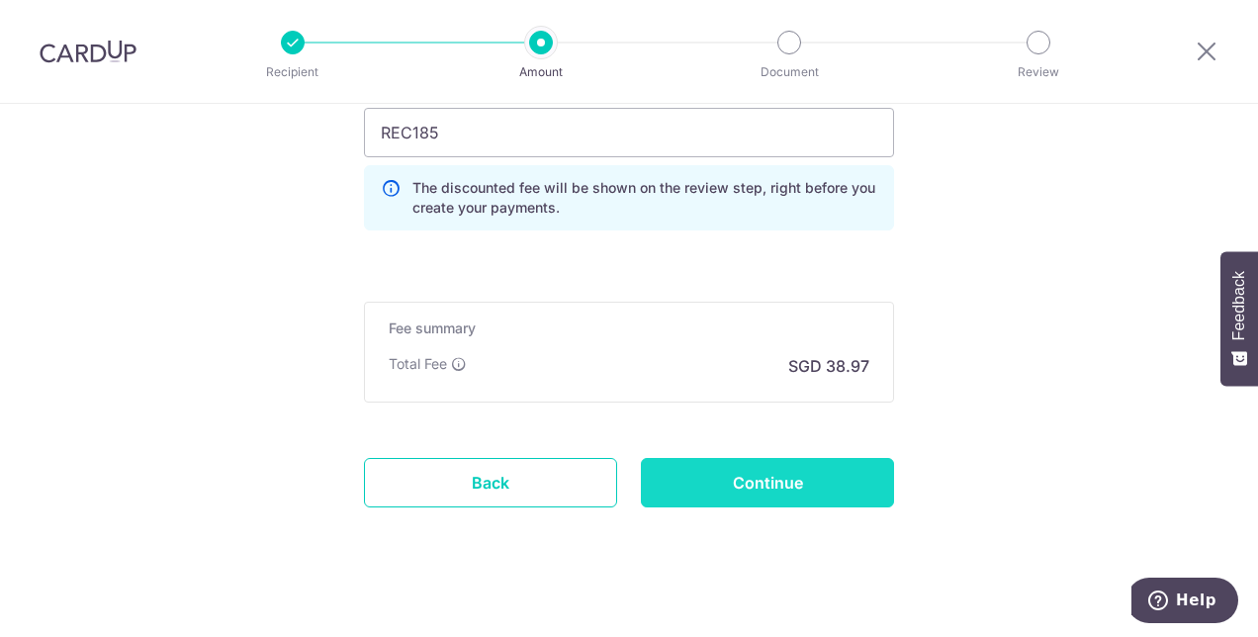
click at [776, 482] on input "Continue" at bounding box center [767, 482] width 253 height 49
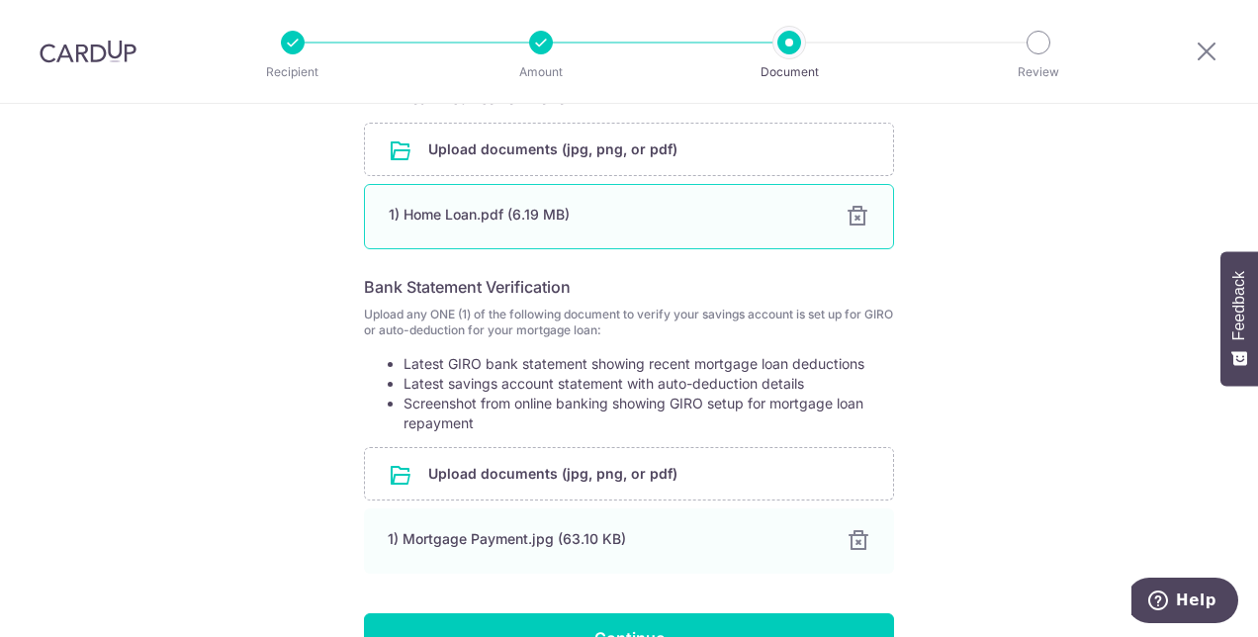
scroll to position [609, 0]
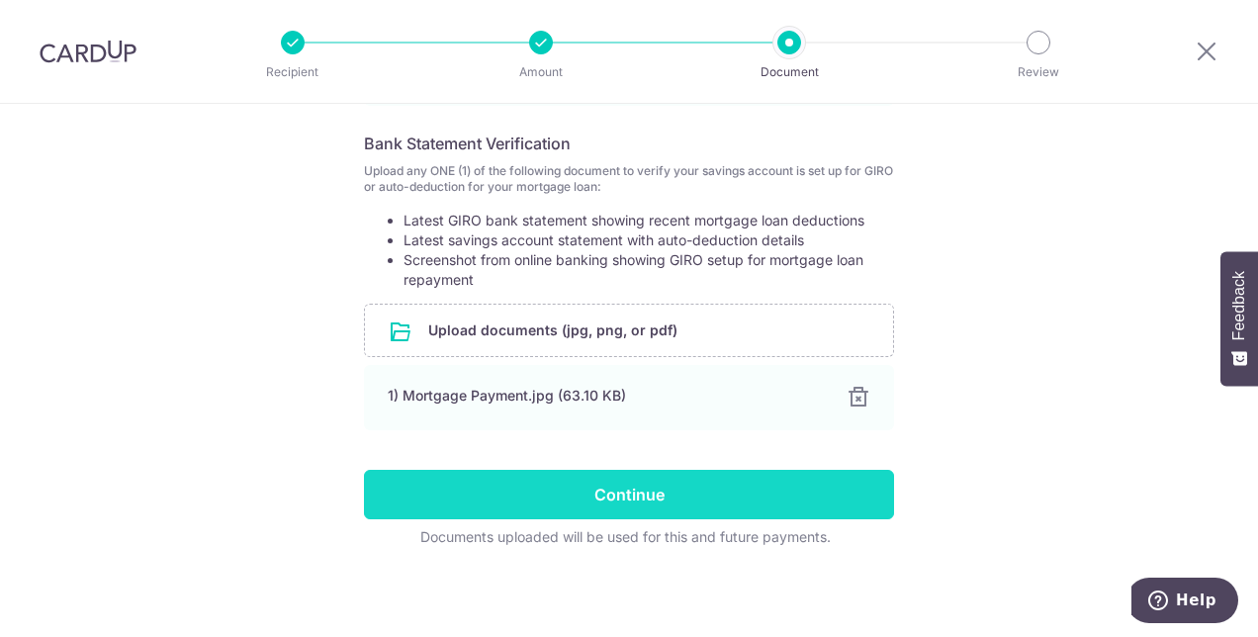
click at [671, 488] on input "Continue" at bounding box center [629, 494] width 530 height 49
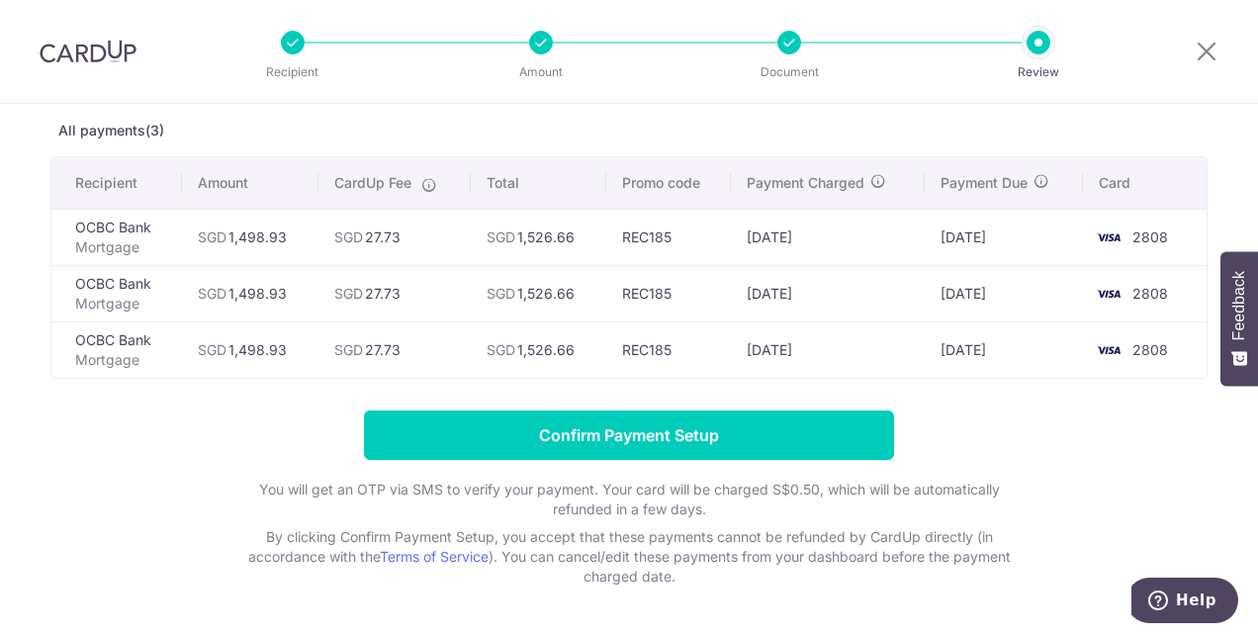
scroll to position [99, 0]
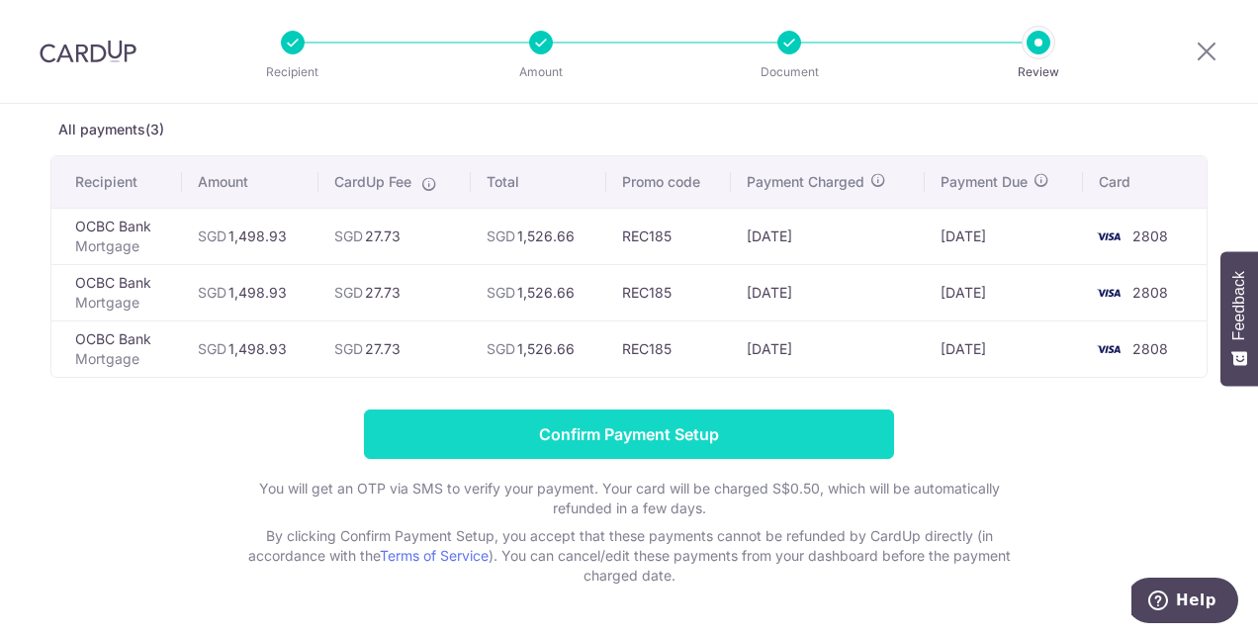
click at [694, 436] on input "Confirm Payment Setup" at bounding box center [629, 433] width 530 height 49
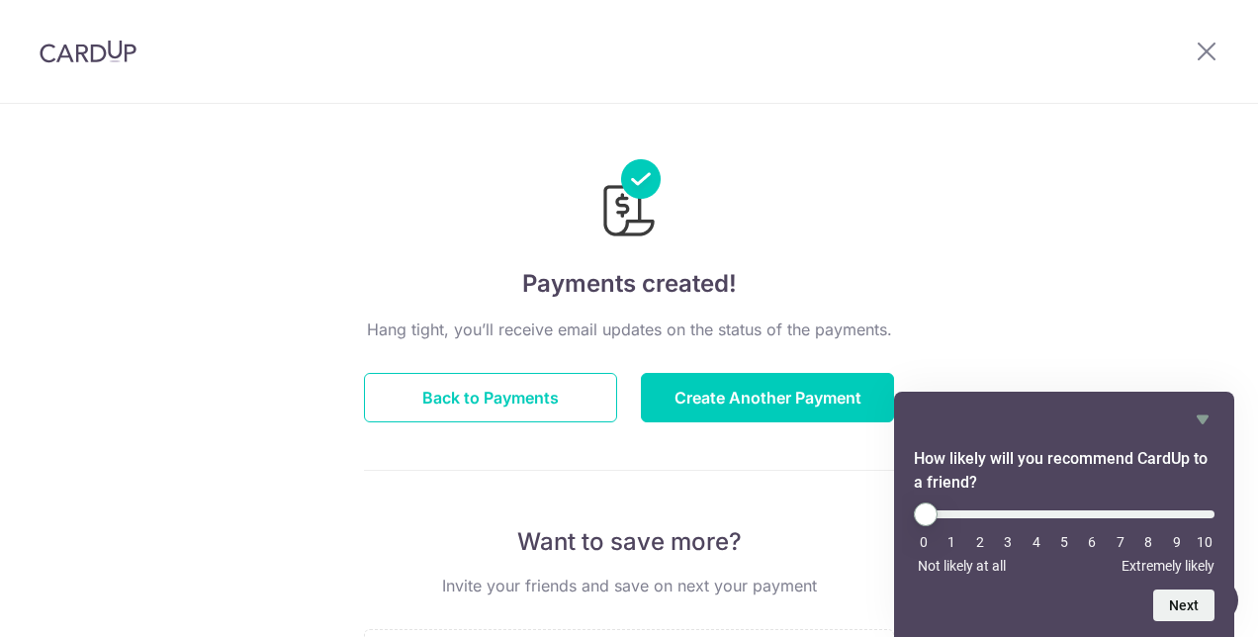
click at [1095, 303] on div "Payments created! Hang tight, you’ll receive email updates on the status of the…" at bounding box center [629, 632] width 1258 height 1056
click at [1210, 53] on icon at bounding box center [1207, 51] width 24 height 25
